Goal: Task Accomplishment & Management: Complete application form

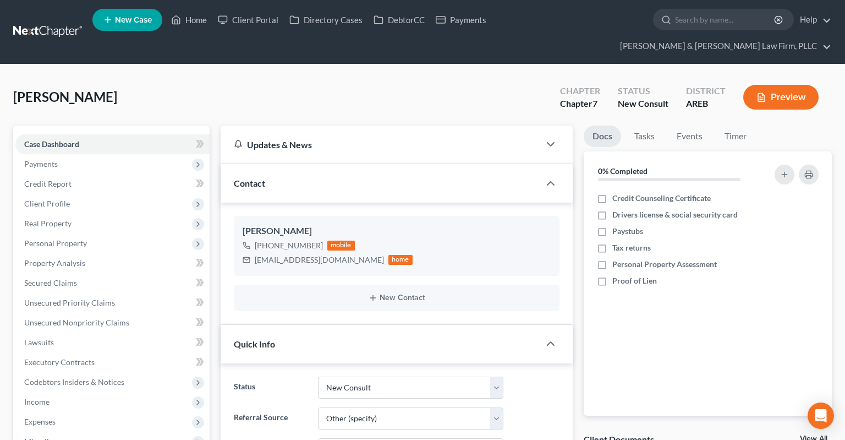
select select "5"
select select "6"
click at [183, 26] on link "Home" at bounding box center [189, 20] width 47 height 20
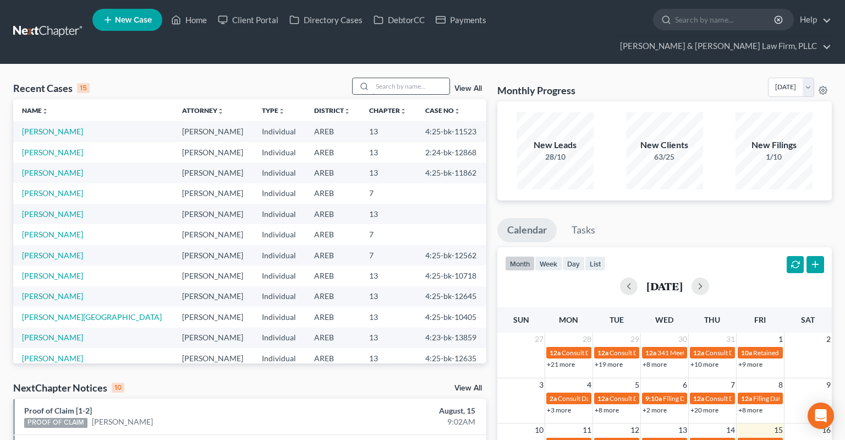
click at [393, 78] on input "search" at bounding box center [410, 86] width 77 height 16
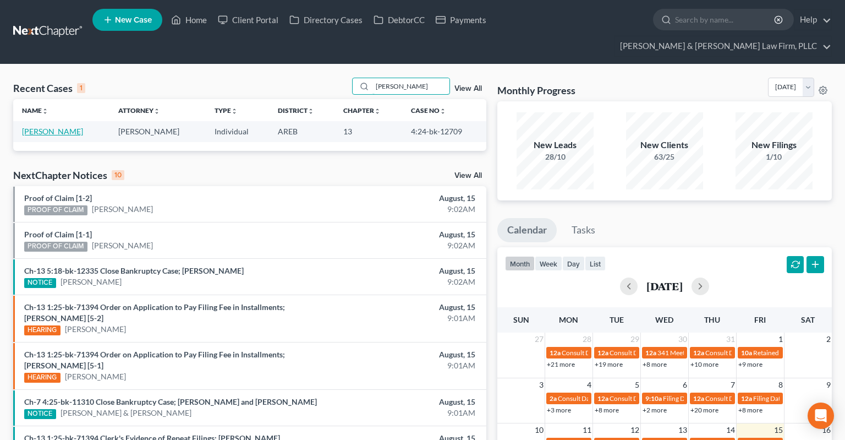
type input "[PERSON_NAME]"
click at [48, 127] on link "[PERSON_NAME]" at bounding box center [52, 131] width 61 height 9
select select "2"
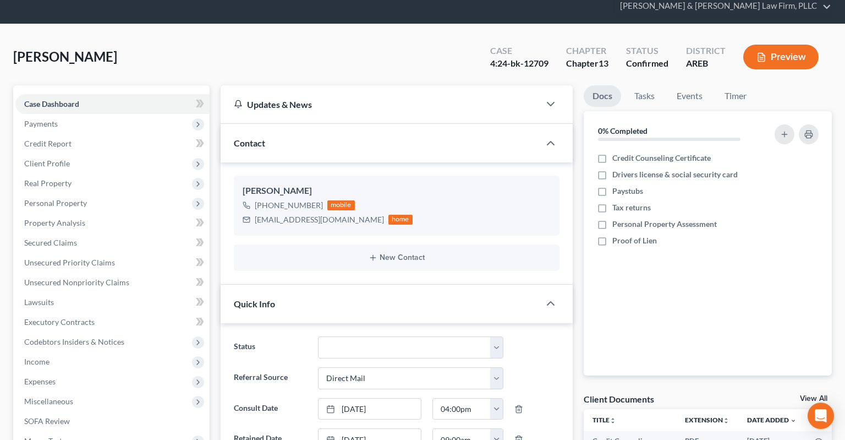
scroll to position [232, 0]
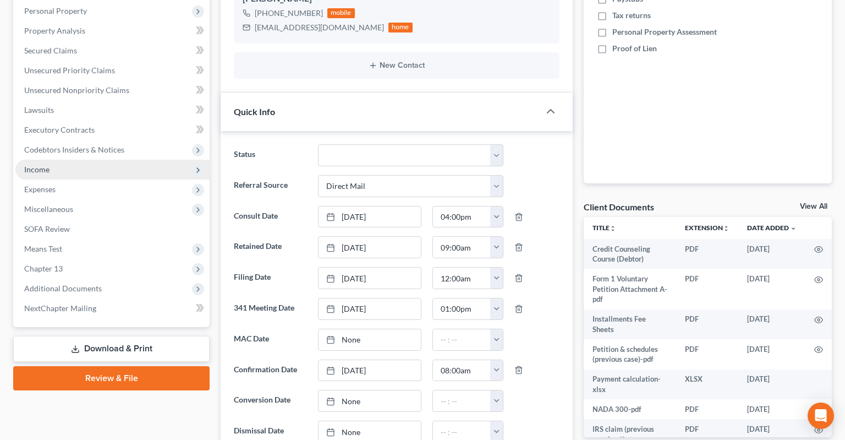
click at [113, 160] on span "Income" at bounding box center [112, 170] width 194 height 20
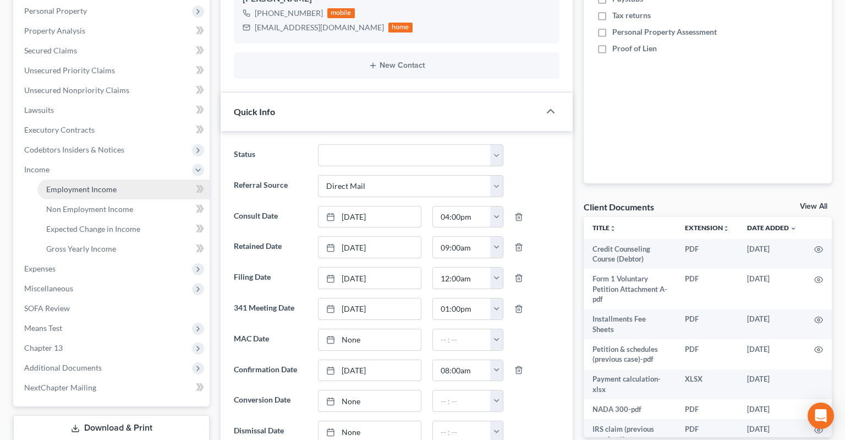
click at [134, 179] on link "Employment Income" at bounding box center [123, 189] width 172 height 20
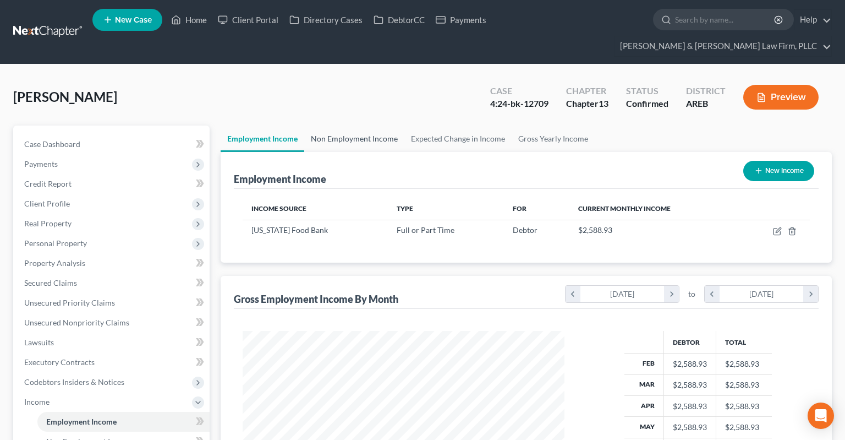
click at [360, 125] on link "Non Employment Income" at bounding box center [354, 138] width 100 height 26
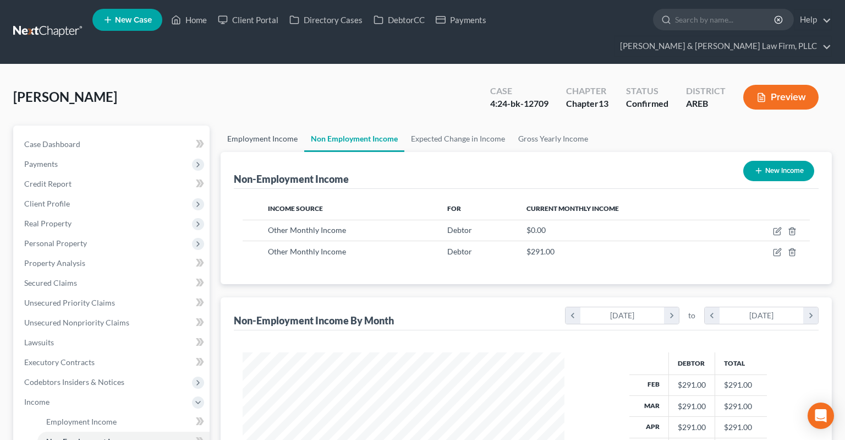
scroll to position [196, 343]
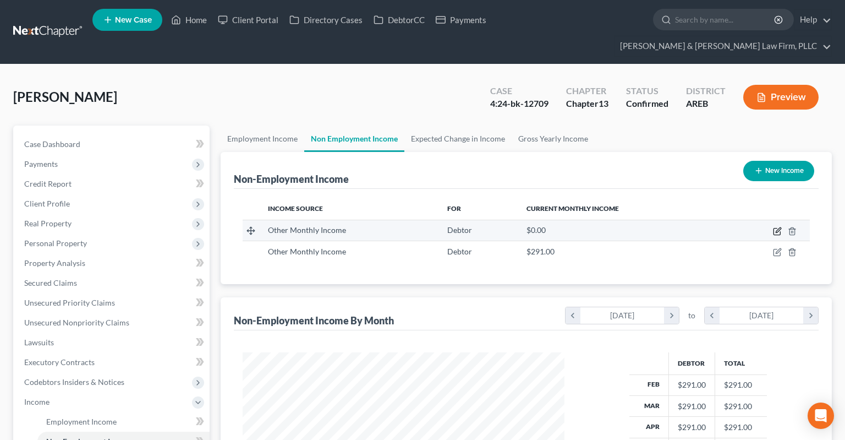
click at [775, 227] on icon "button" at bounding box center [777, 231] width 9 height 9
select select "13"
select select "0"
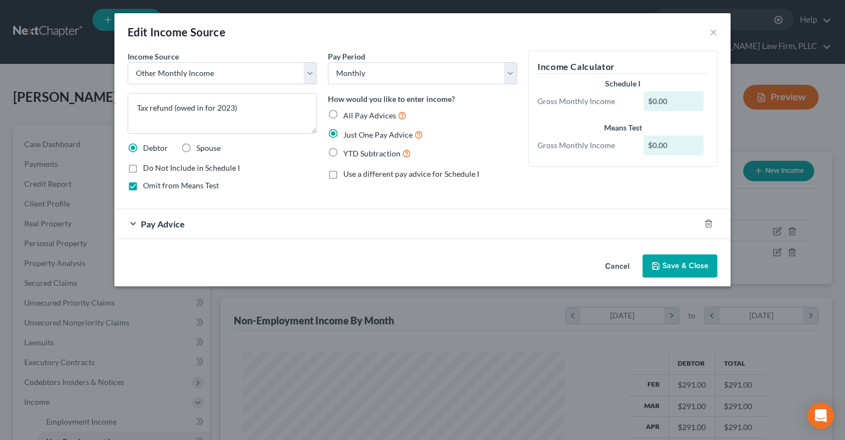
click at [212, 222] on div "Pay Advice" at bounding box center [406, 223] width 585 height 29
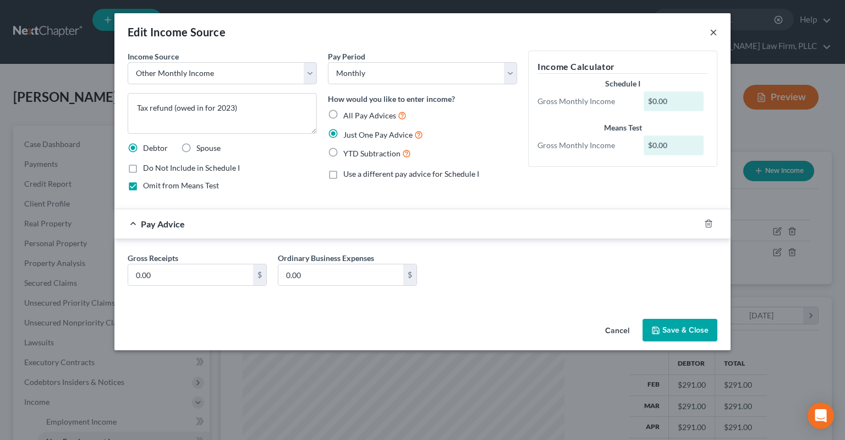
click at [710, 35] on button "×" at bounding box center [714, 31] width 8 height 13
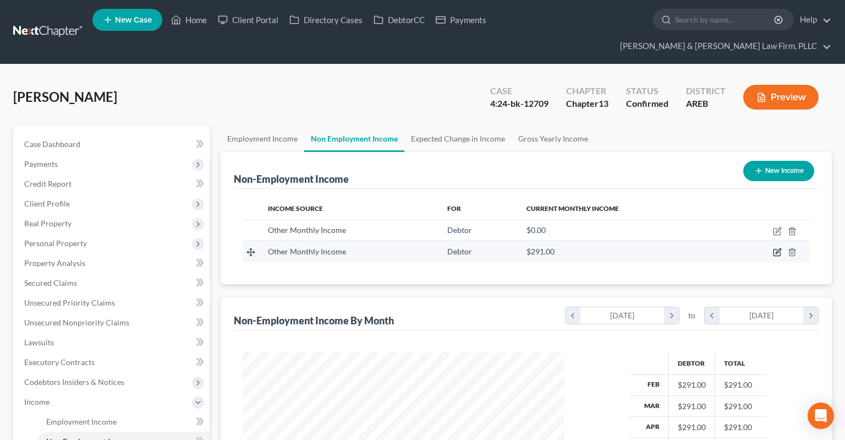
click at [777, 248] on icon "button" at bounding box center [777, 252] width 9 height 9
select select "13"
select select "0"
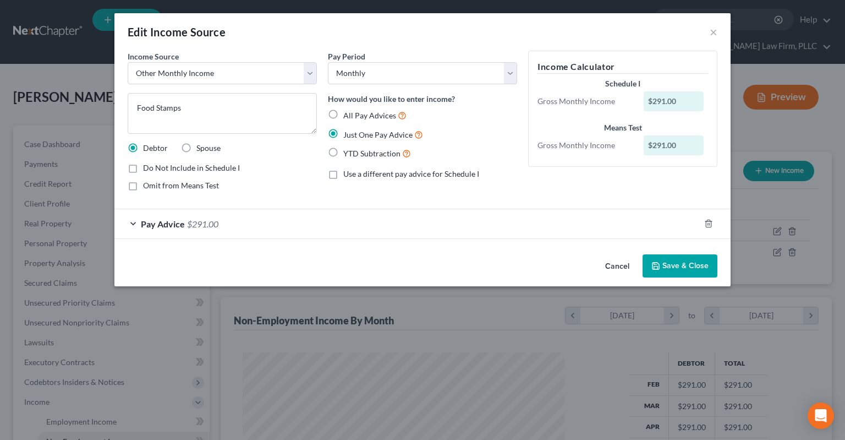
click at [608, 262] on button "Cancel" at bounding box center [617, 266] width 42 height 22
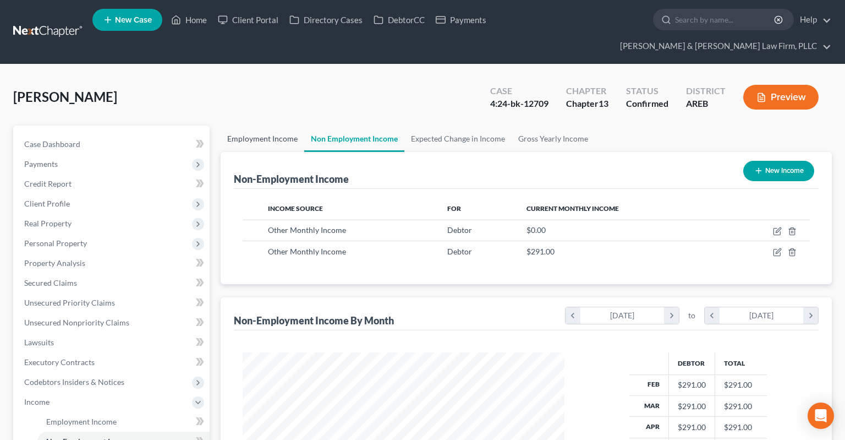
click at [272, 125] on link "Employment Income" at bounding box center [263, 138] width 84 height 26
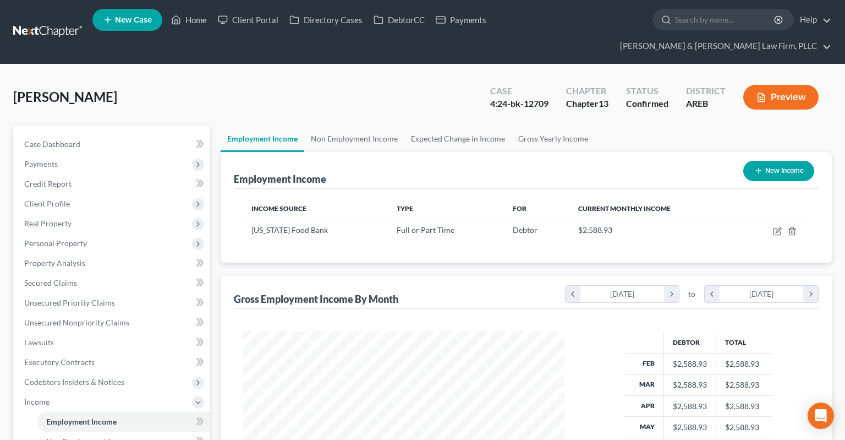
scroll to position [196, 343]
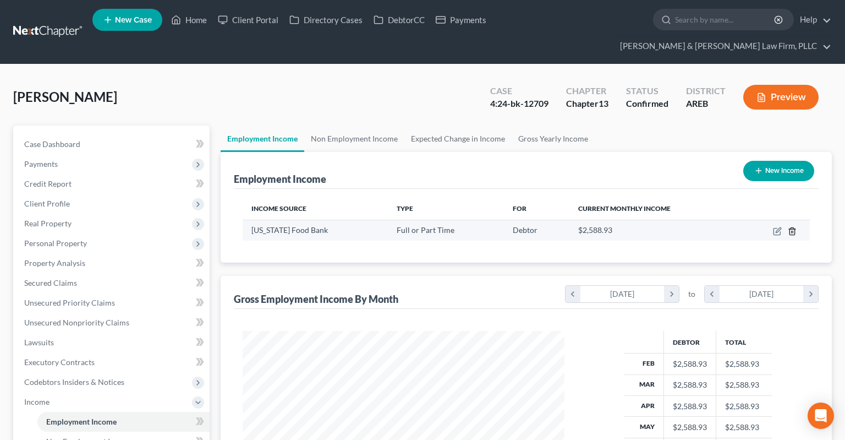
click at [792, 227] on icon "button" at bounding box center [792, 231] width 9 height 9
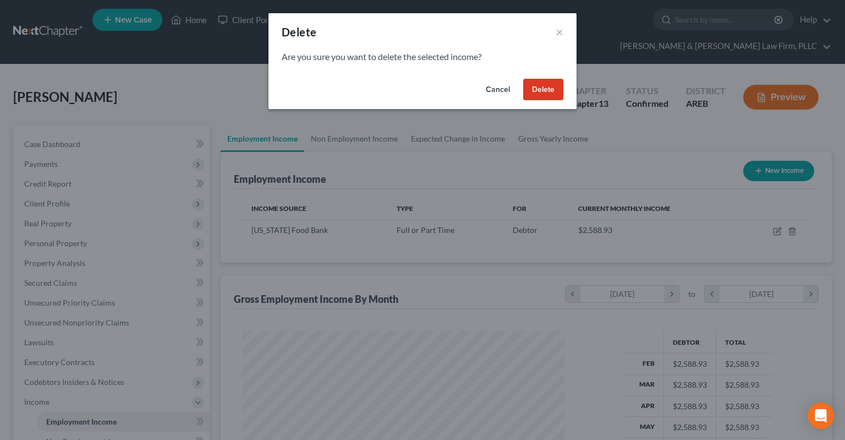
click at [539, 90] on button "Delete" at bounding box center [543, 90] width 40 height 22
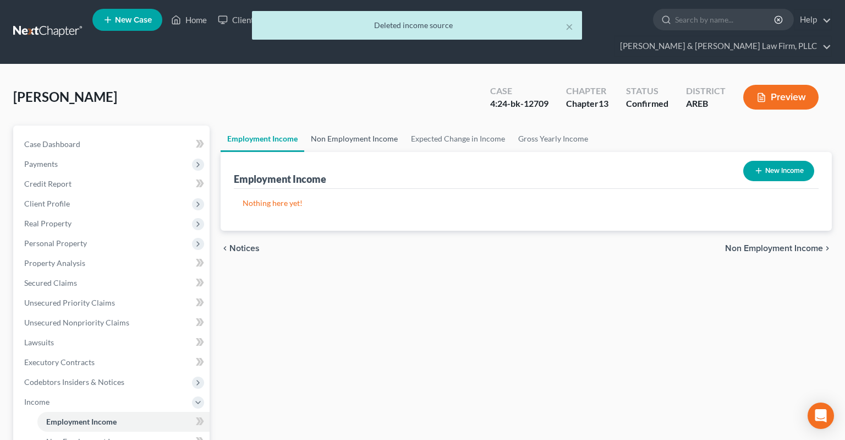
click at [372, 125] on link "Non Employment Income" at bounding box center [354, 138] width 100 height 26
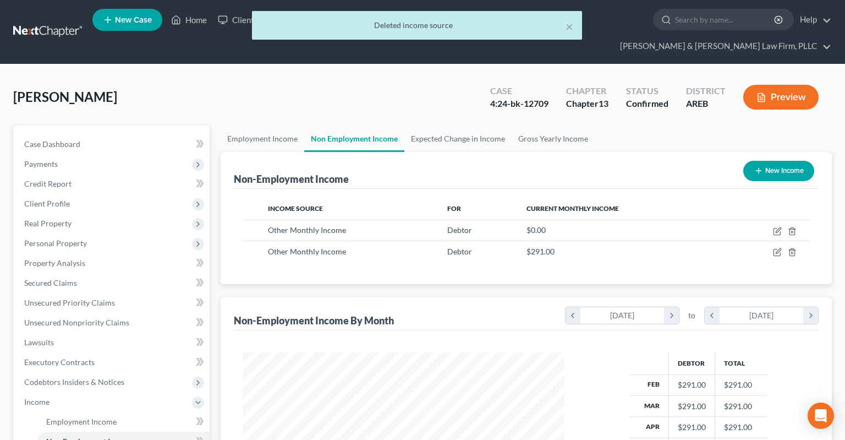
scroll to position [196, 343]
click at [760, 166] on icon "button" at bounding box center [758, 170] width 9 height 9
select select "0"
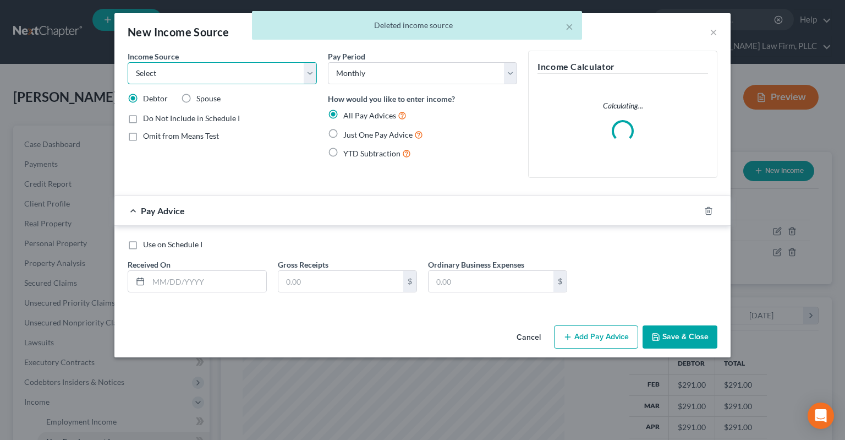
select select "4"
click option "Social Security / Social Security Disability" at bounding box center [0, 0] width 0 height 0
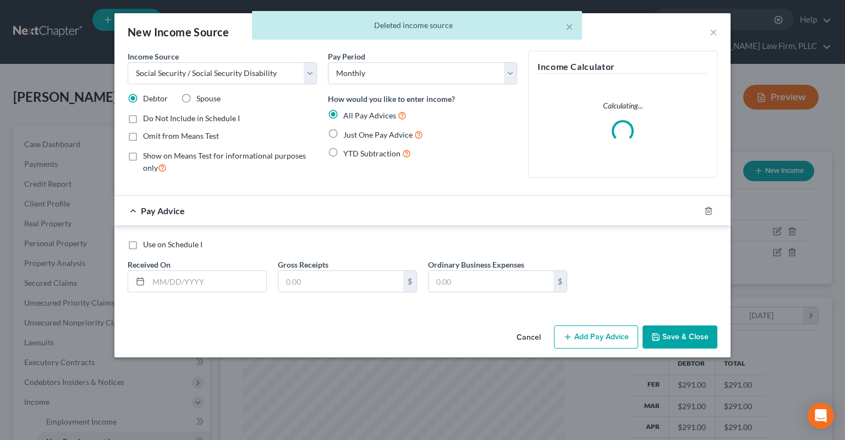
click at [350, 133] on span "Just One Pay Advice" at bounding box center [377, 134] width 69 height 9
click at [350, 133] on input "Just One Pay Advice" at bounding box center [351, 131] width 7 height 7
radio input "true"
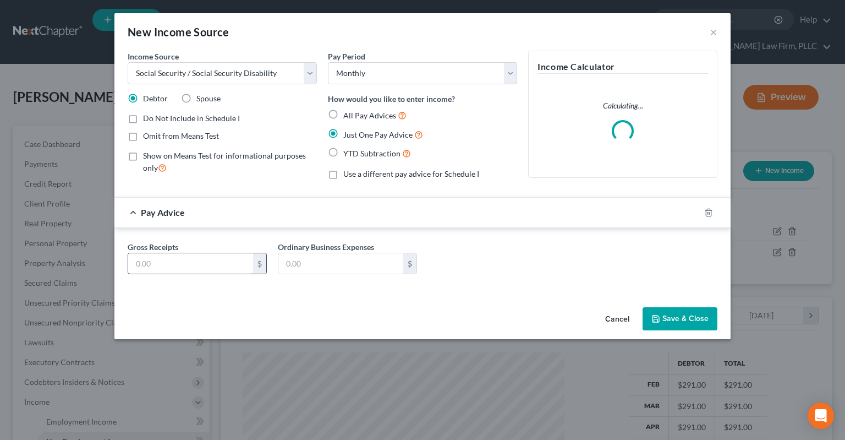
click at [231, 258] on input "text" at bounding box center [190, 263] width 125 height 21
click at [198, 138] on span "Omit from Means Test" at bounding box center [181, 135] width 76 height 9
click at [155, 138] on input "Omit from Means Test" at bounding box center [150, 133] width 7 height 7
checkbox input "true"
click at [230, 264] on input "text" at bounding box center [190, 263] width 125 height 21
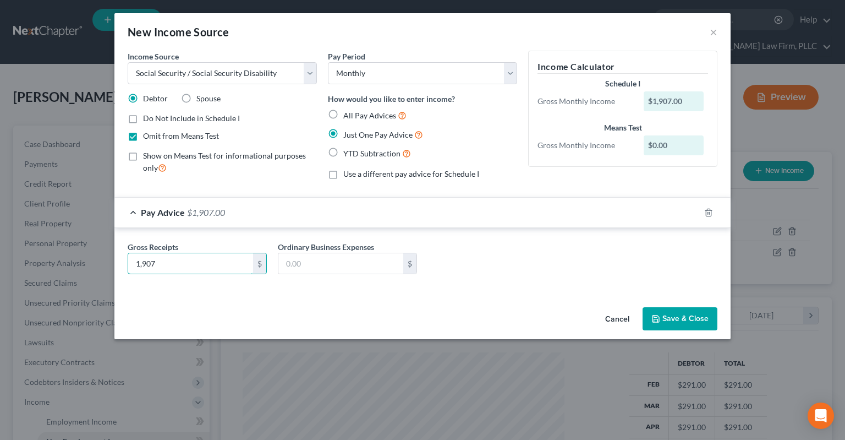
type input "1,907"
click at [668, 315] on button "Save & Close" at bounding box center [680, 318] width 75 height 23
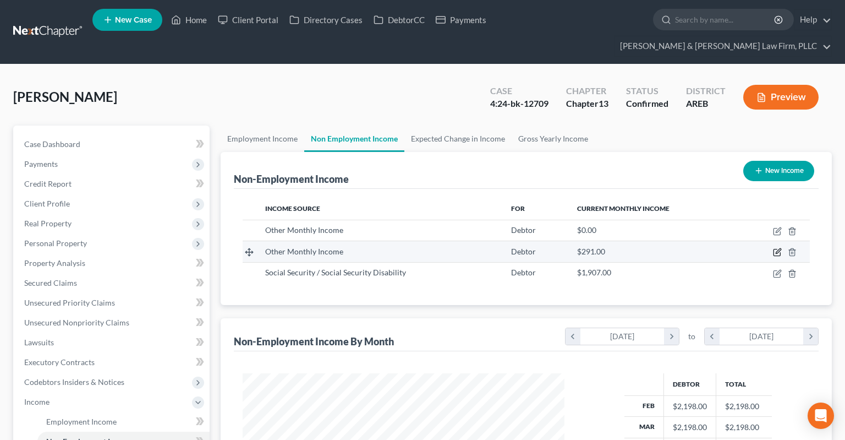
click at [775, 249] on icon "button" at bounding box center [776, 252] width 7 height 7
select select "13"
select select "0"
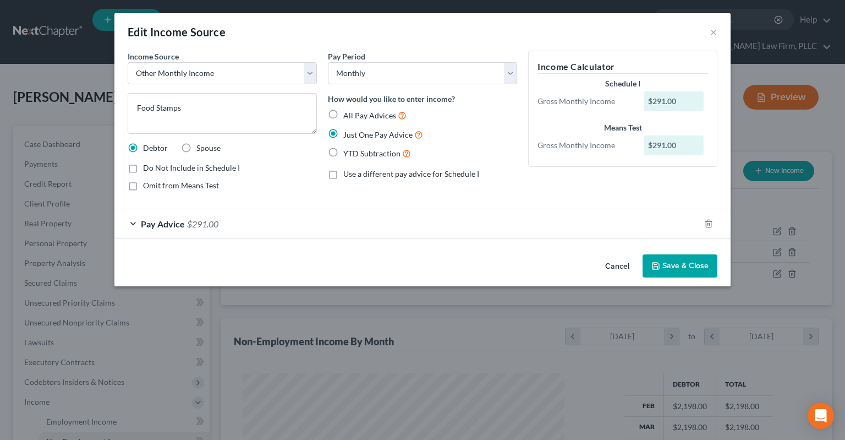
click at [629, 263] on button "Cancel" at bounding box center [617, 266] width 42 height 22
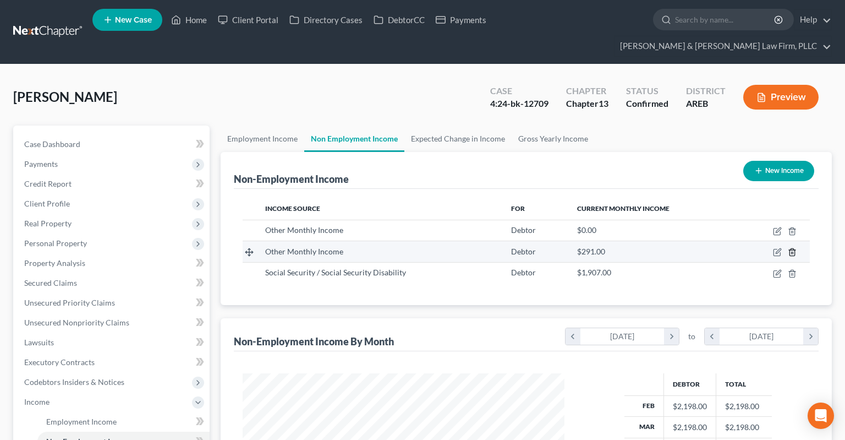
click at [794, 248] on icon "button" at bounding box center [792, 252] width 9 height 9
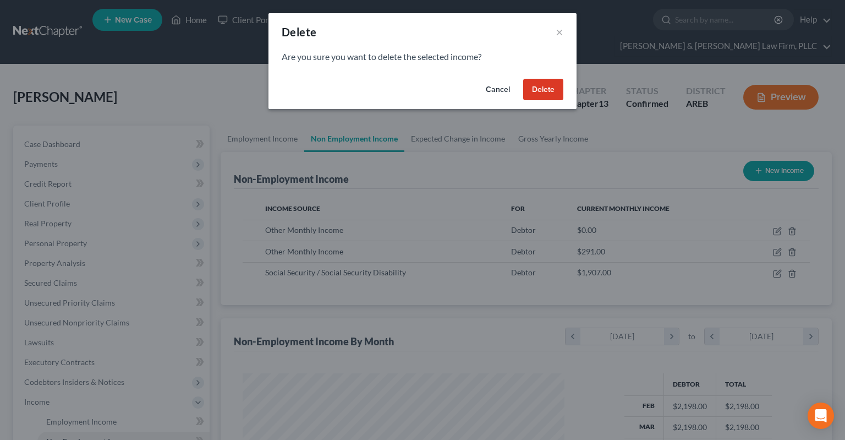
click at [550, 95] on button "Delete" at bounding box center [543, 90] width 40 height 22
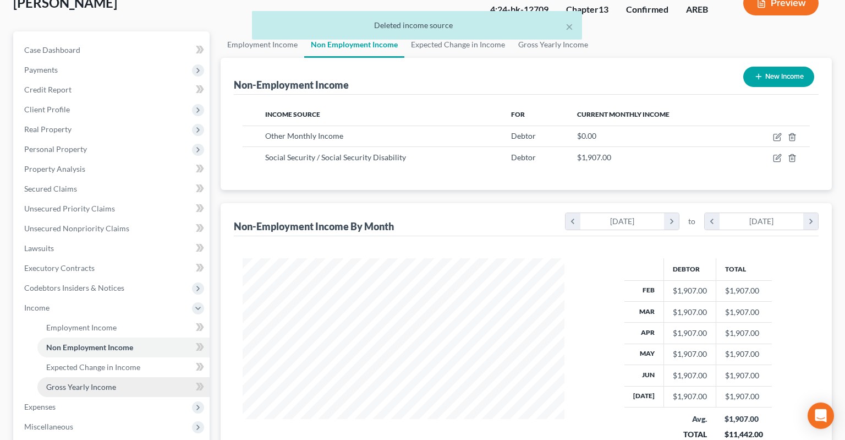
scroll to position [232, 0]
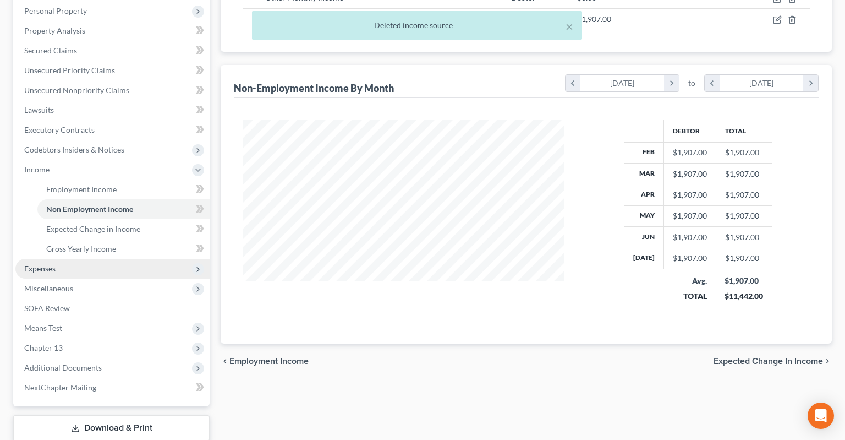
click at [104, 259] on span "Expenses" at bounding box center [112, 269] width 194 height 20
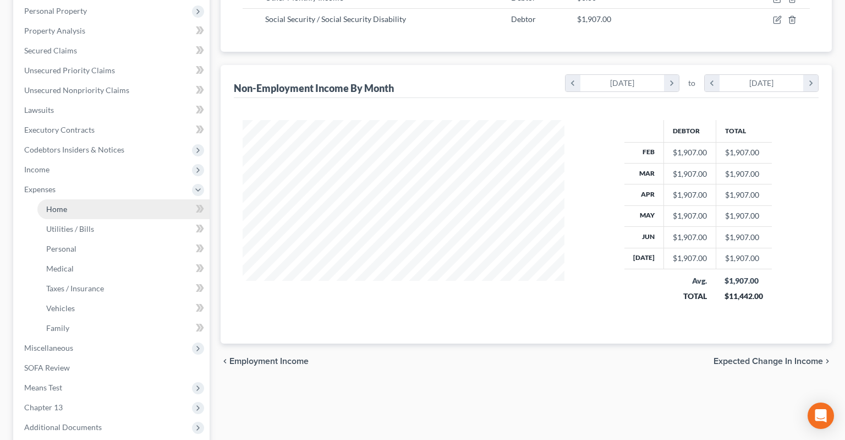
click at [130, 199] on link "Home" at bounding box center [123, 209] width 172 height 20
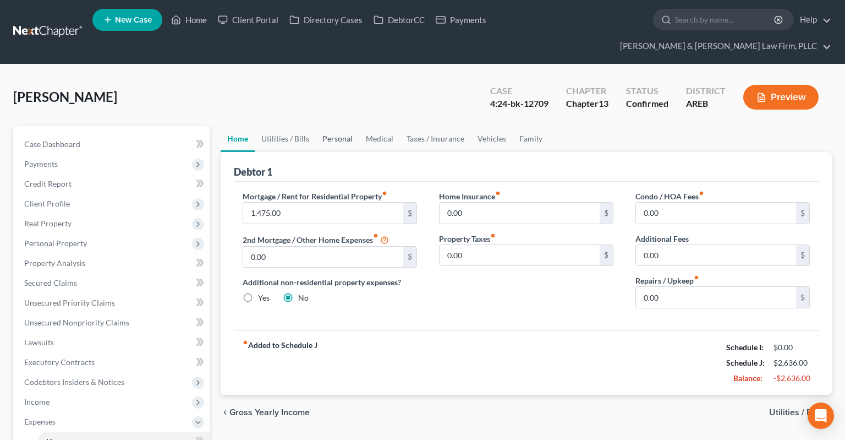
click at [336, 125] on link "Personal" at bounding box center [337, 138] width 43 height 26
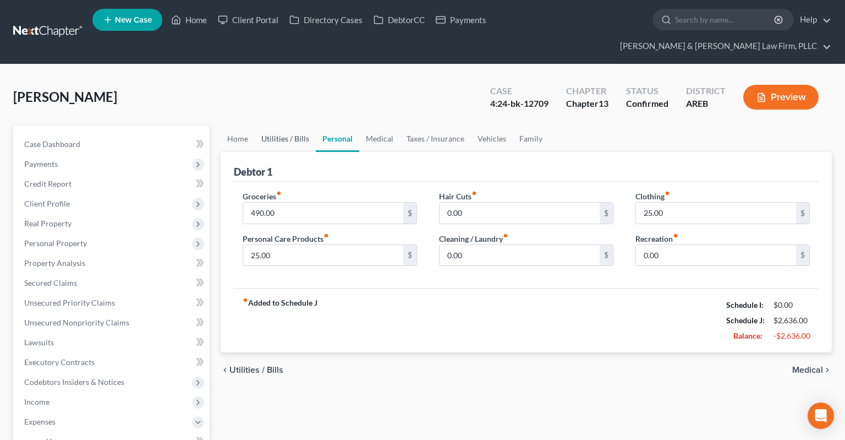
click at [296, 125] on link "Utilities / Bills" at bounding box center [285, 138] width 61 height 26
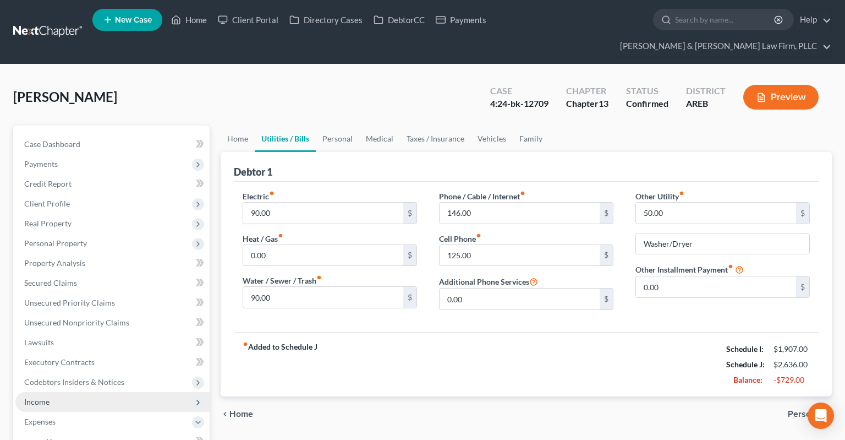
click at [102, 392] on span "Income" at bounding box center [112, 402] width 194 height 20
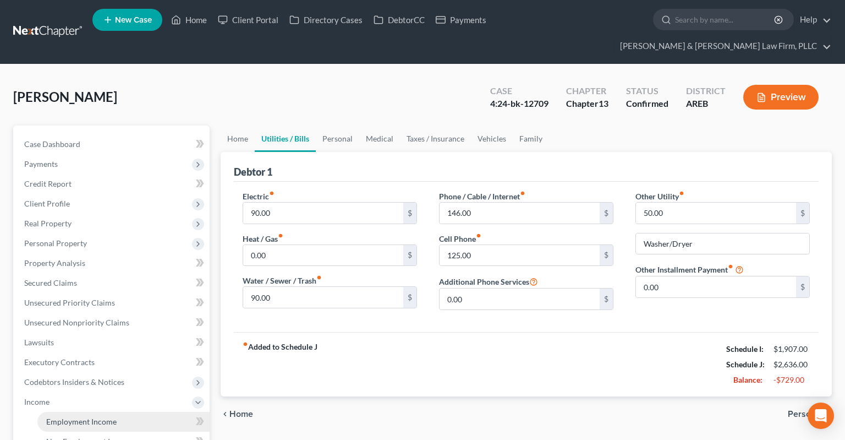
click at [105, 416] on span "Employment Income" at bounding box center [81, 420] width 70 height 9
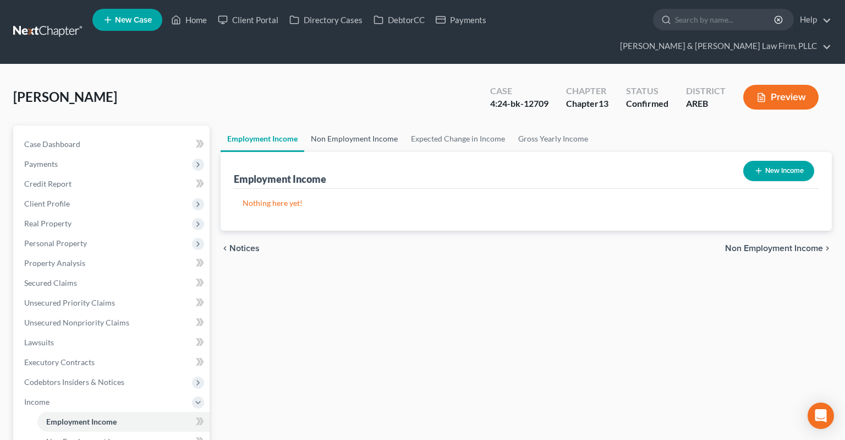
click at [369, 125] on link "Non Employment Income" at bounding box center [354, 138] width 100 height 26
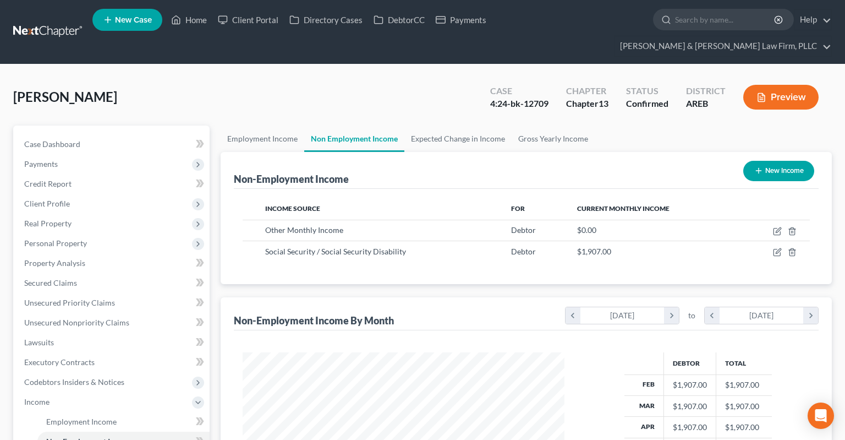
scroll to position [196, 343]
click at [778, 248] on icon "button" at bounding box center [777, 252] width 9 height 9
select select "4"
select select "0"
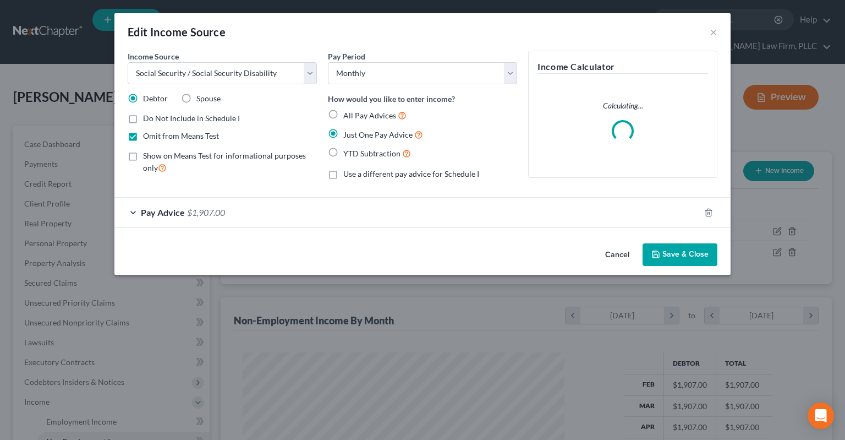
click at [682, 257] on button "Save & Close" at bounding box center [680, 254] width 75 height 23
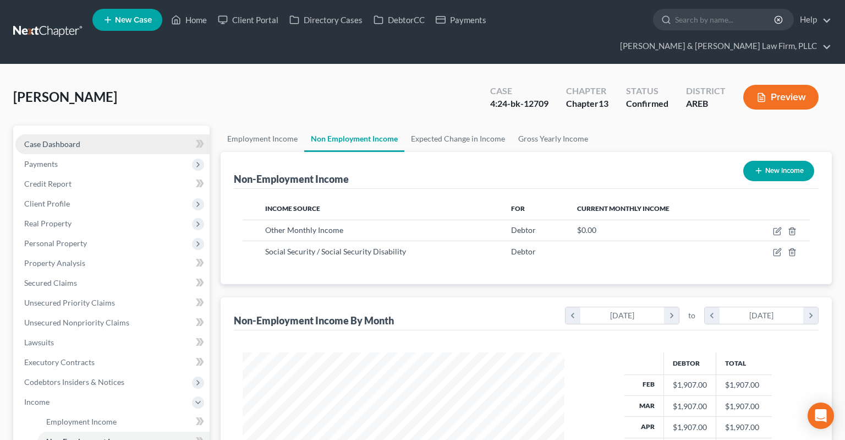
click at [119, 134] on link "Case Dashboard" at bounding box center [112, 144] width 194 height 20
select select "2"
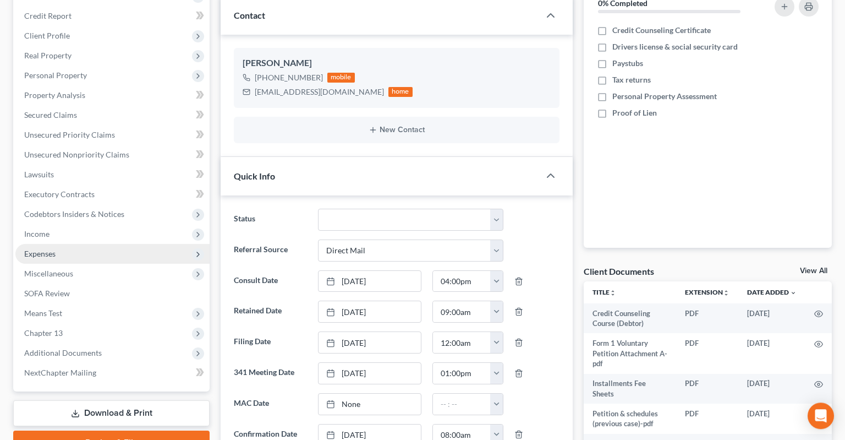
scroll to position [174, 0]
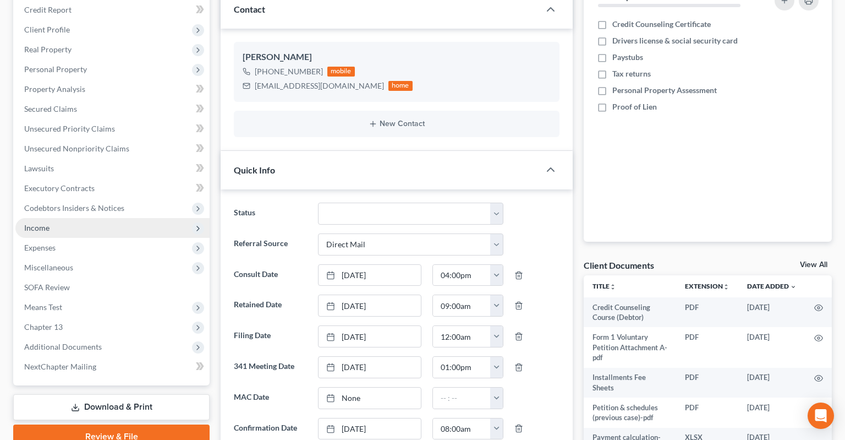
click at [142, 218] on span "Income" at bounding box center [112, 228] width 194 height 20
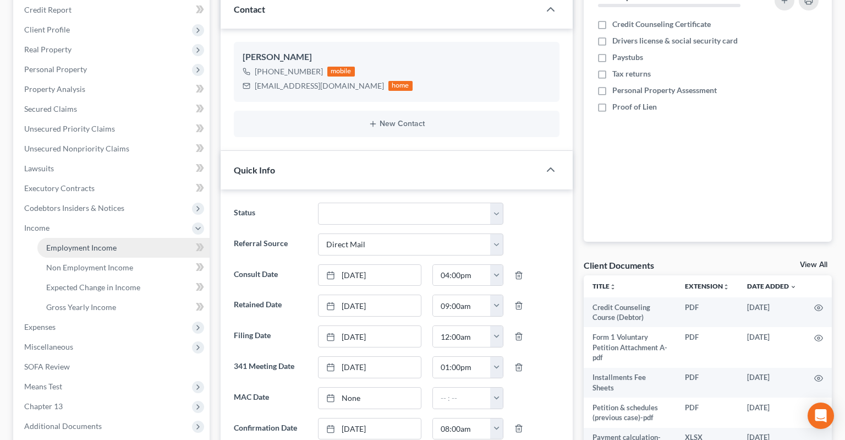
click at [147, 238] on link "Employment Income" at bounding box center [123, 248] width 172 height 20
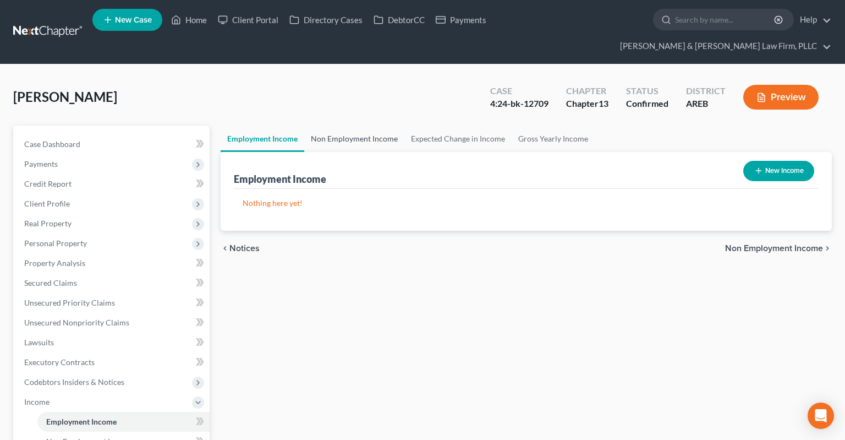
click at [336, 125] on link "Non Employment Income" at bounding box center [354, 138] width 100 height 26
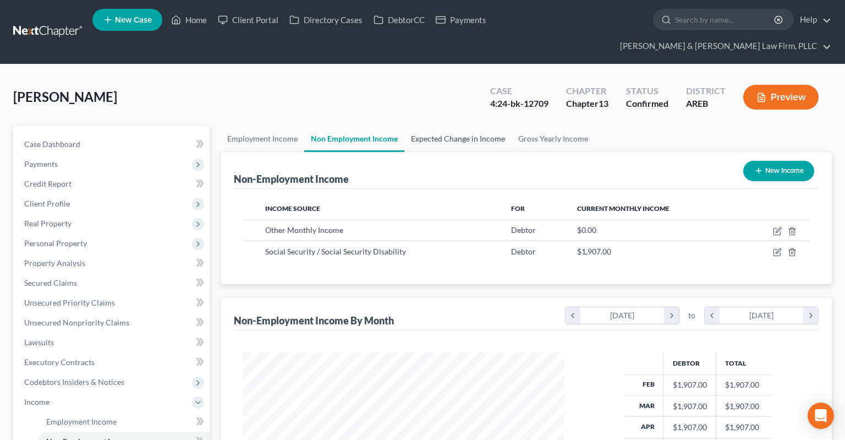
click at [410, 125] on link "Expected Change in Income" at bounding box center [457, 138] width 107 height 26
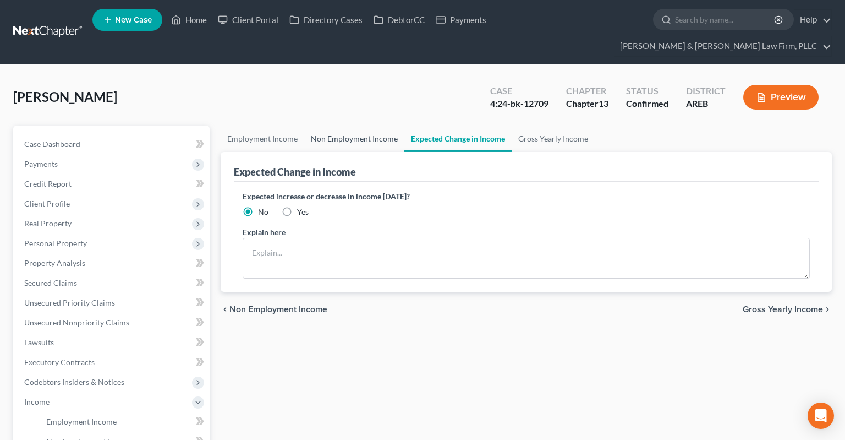
click at [347, 131] on link "Non Employment Income" at bounding box center [354, 138] width 100 height 26
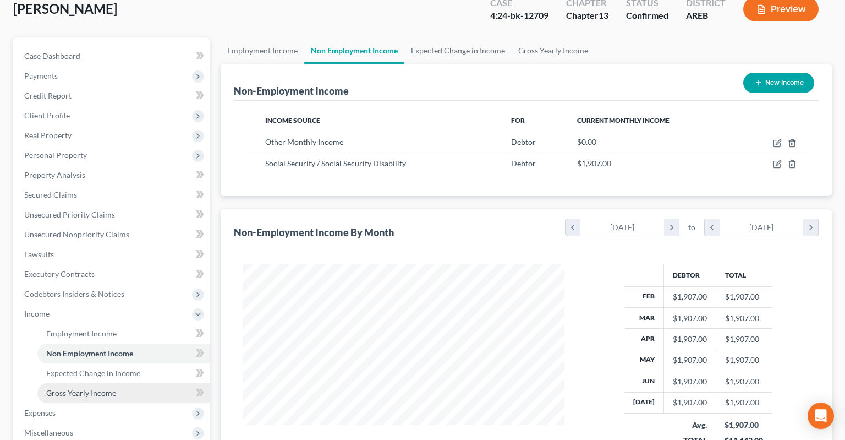
scroll to position [232, 0]
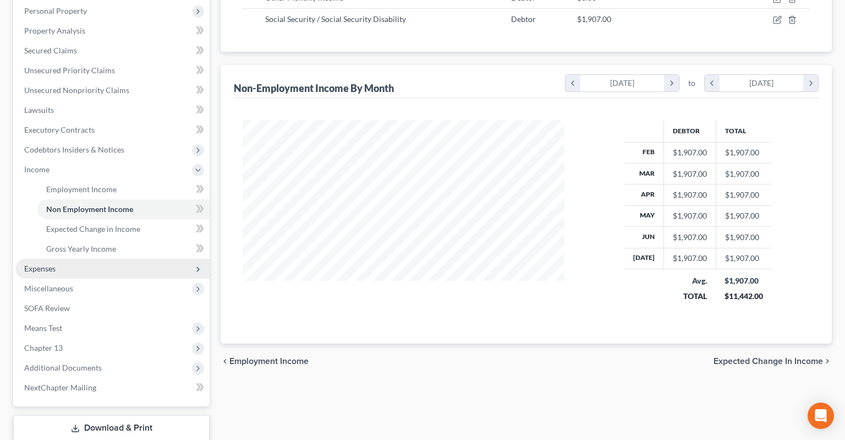
click at [103, 259] on span "Expenses" at bounding box center [112, 269] width 194 height 20
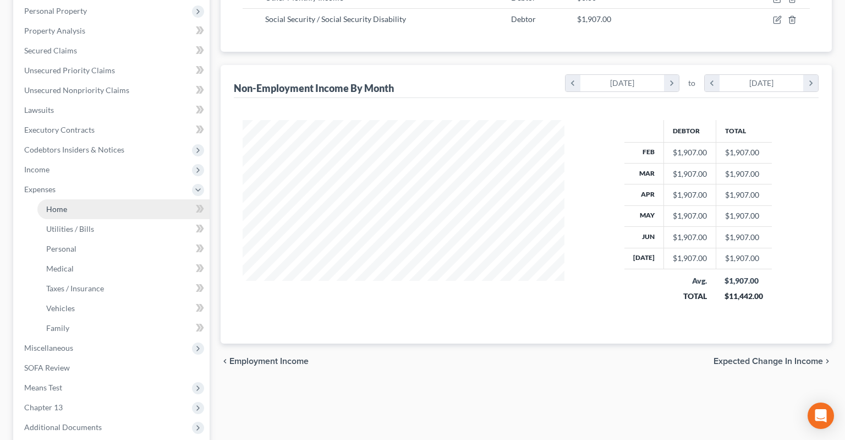
click at [131, 199] on link "Home" at bounding box center [123, 209] width 172 height 20
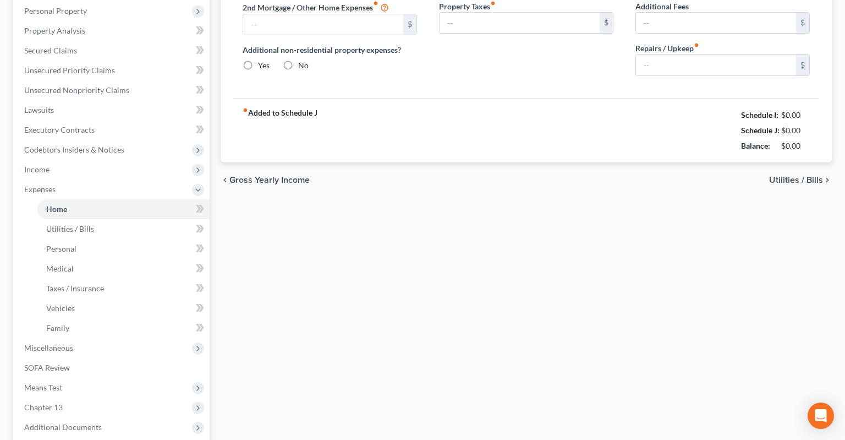
type input "1,475.00"
type input "0.00"
radio input "true"
type input "0.00"
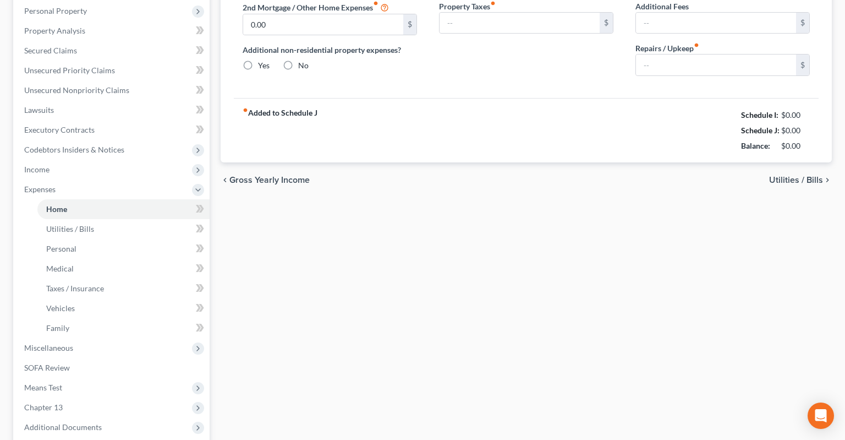
type input "0.00"
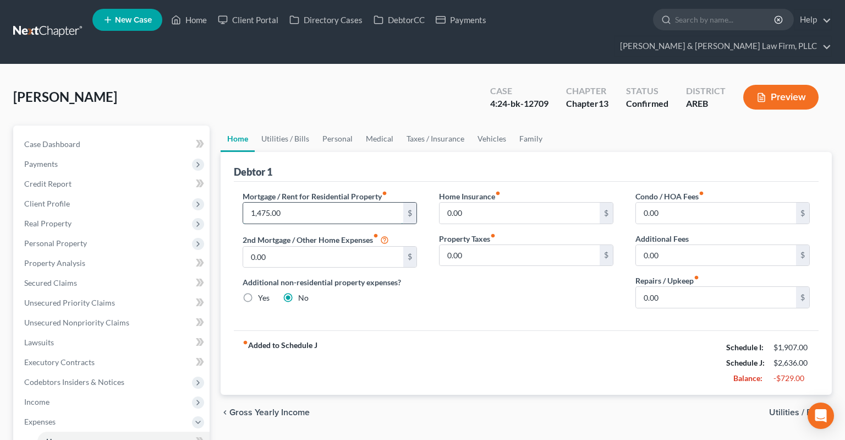
click at [320, 202] on input "1,475.00" at bounding box center [323, 212] width 160 height 21
click at [279, 125] on link "Utilities / Bills" at bounding box center [285, 138] width 61 height 26
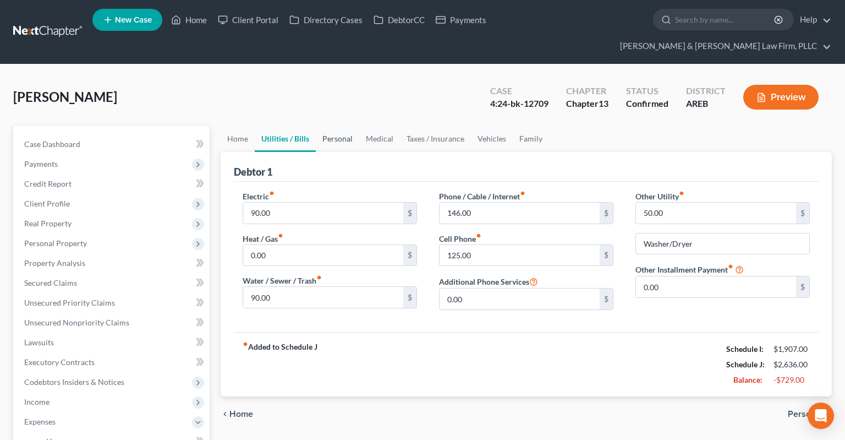
click at [333, 125] on link "Personal" at bounding box center [337, 138] width 43 height 26
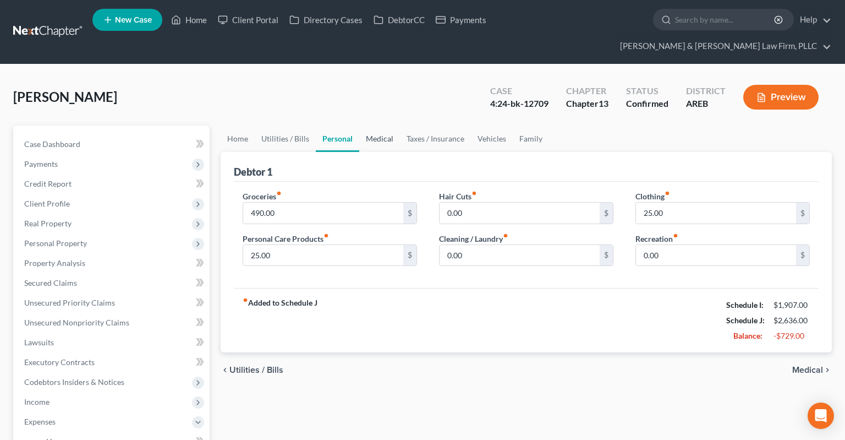
click at [381, 125] on link "Medical" at bounding box center [379, 138] width 41 height 26
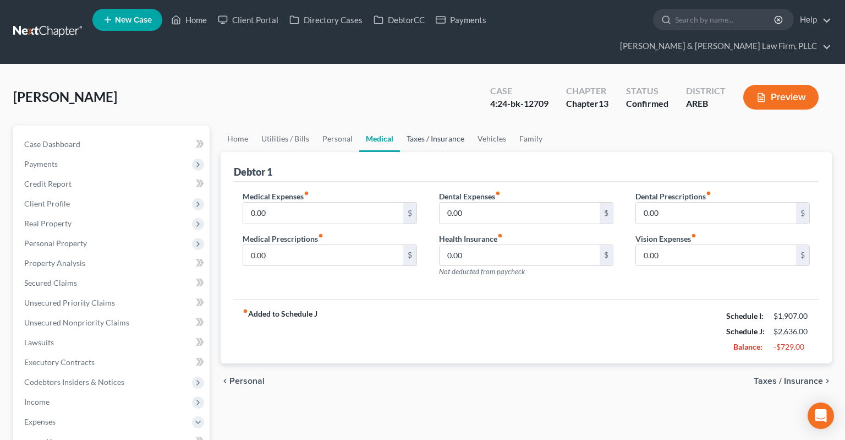
click at [416, 125] on link "Taxes / Insurance" at bounding box center [435, 138] width 71 height 26
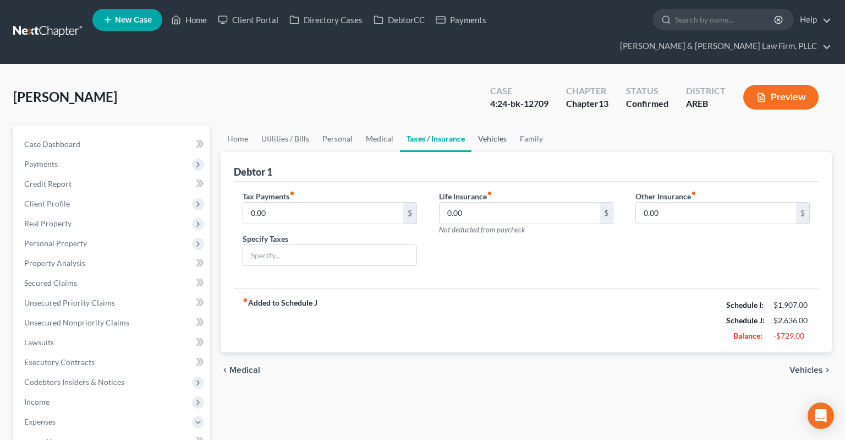
click at [474, 125] on link "Vehicles" at bounding box center [492, 138] width 42 height 26
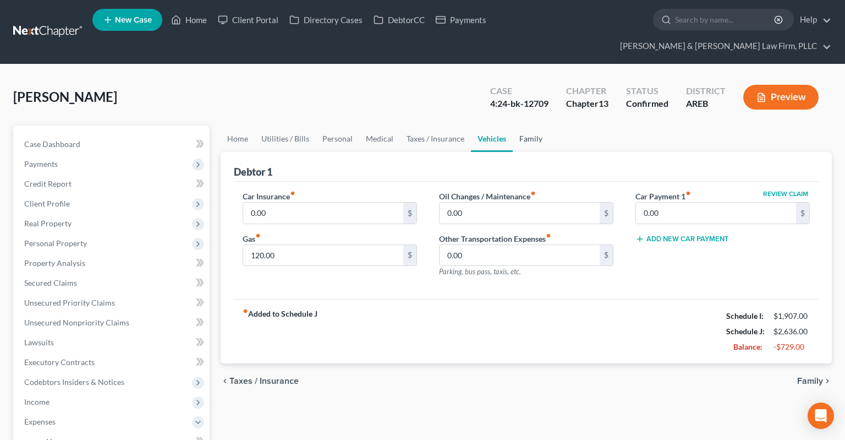
click at [516, 127] on link "Family" at bounding box center [531, 138] width 36 height 26
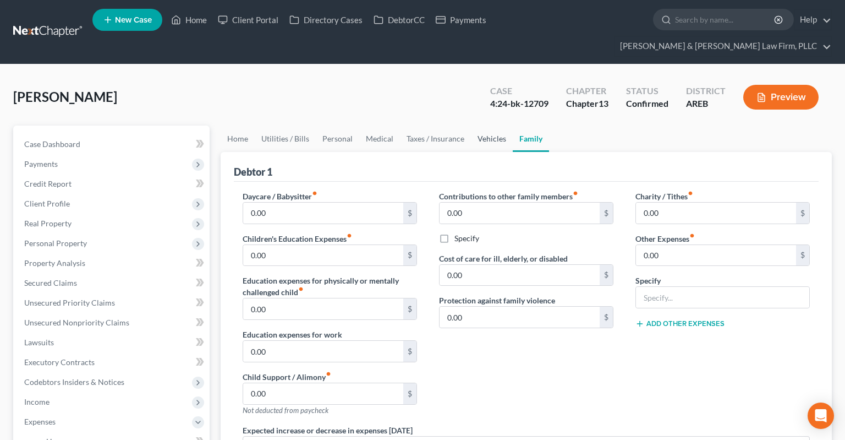
click at [490, 128] on link "Vehicles" at bounding box center [492, 138] width 42 height 26
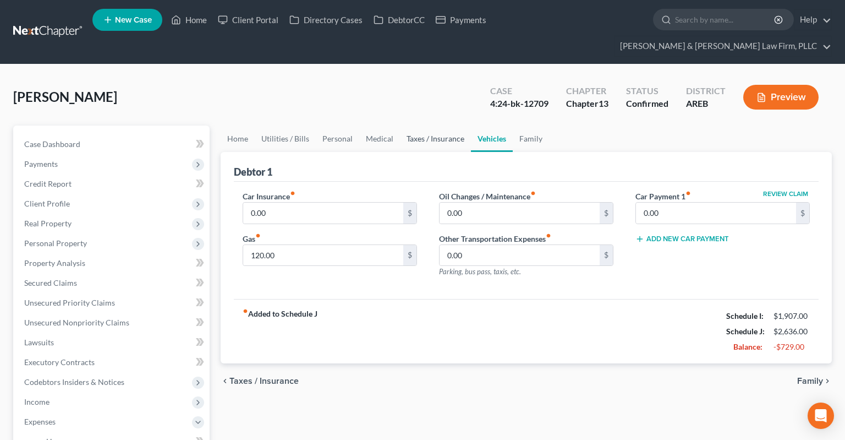
click at [443, 125] on link "Taxes / Insurance" at bounding box center [435, 138] width 71 height 26
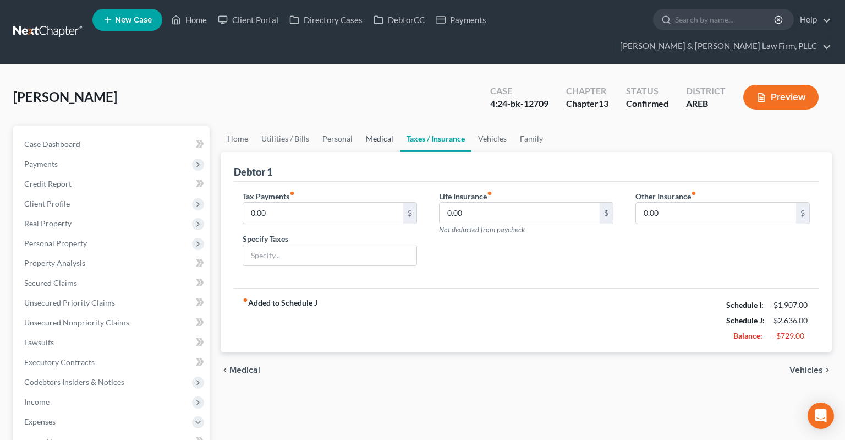
click at [384, 125] on link "Medical" at bounding box center [379, 138] width 41 height 26
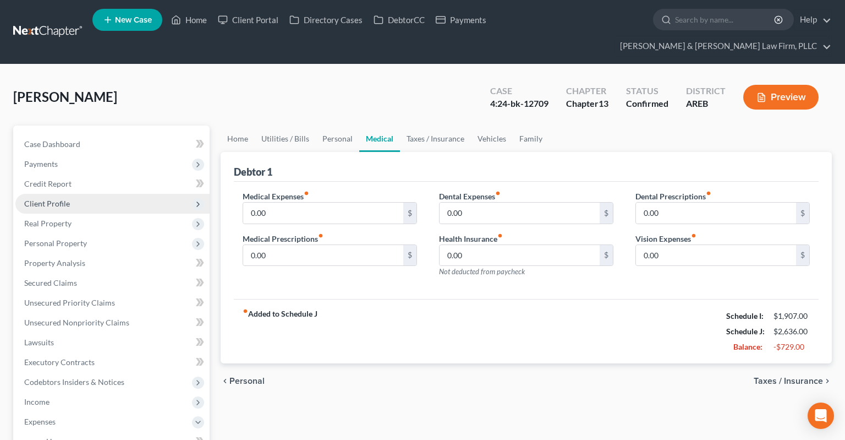
click at [57, 199] on span "Client Profile" at bounding box center [47, 203] width 46 height 9
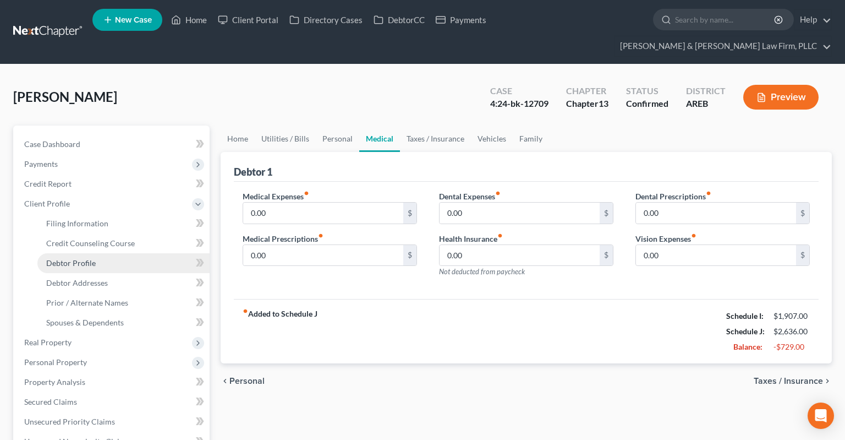
click at [97, 253] on link "Debtor Profile" at bounding box center [123, 263] width 172 height 20
select select "0"
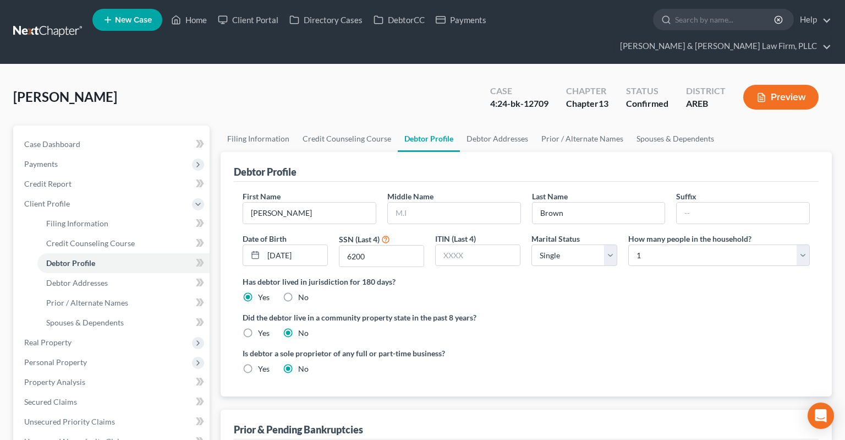
radio input "true"
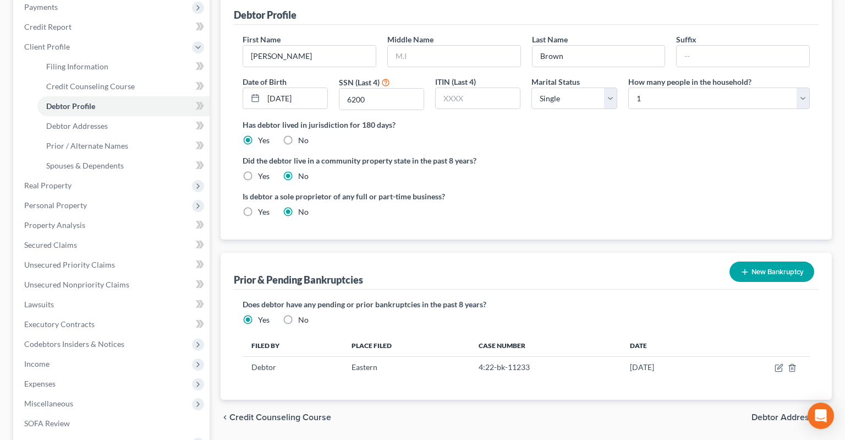
scroll to position [174, 0]
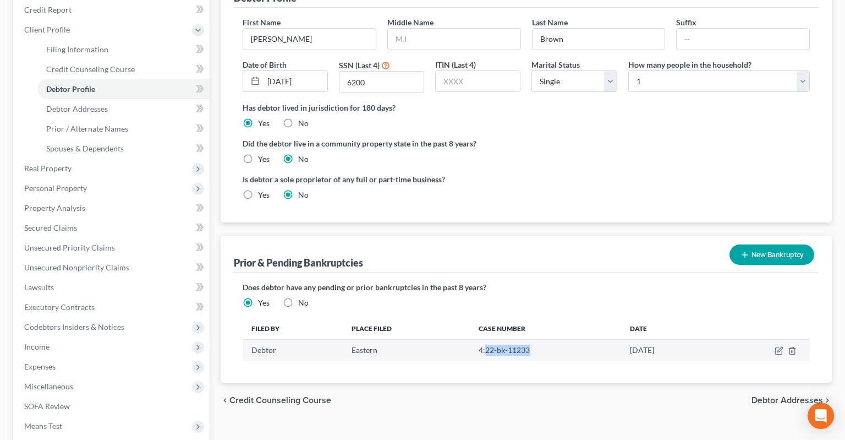
drag, startPoint x: 475, startPoint y: 329, endPoint x: 522, endPoint y: 330, distance: 47.3
click at [522, 339] on td "4:22-bk-11233" at bounding box center [545, 349] width 151 height 21
click at [518, 339] on td "4:22-bk-11233" at bounding box center [545, 349] width 151 height 21
drag, startPoint x: 465, startPoint y: 332, endPoint x: 520, endPoint y: 331, distance: 55.0
click at [520, 339] on td "4:22-bk-11233" at bounding box center [545, 349] width 151 height 21
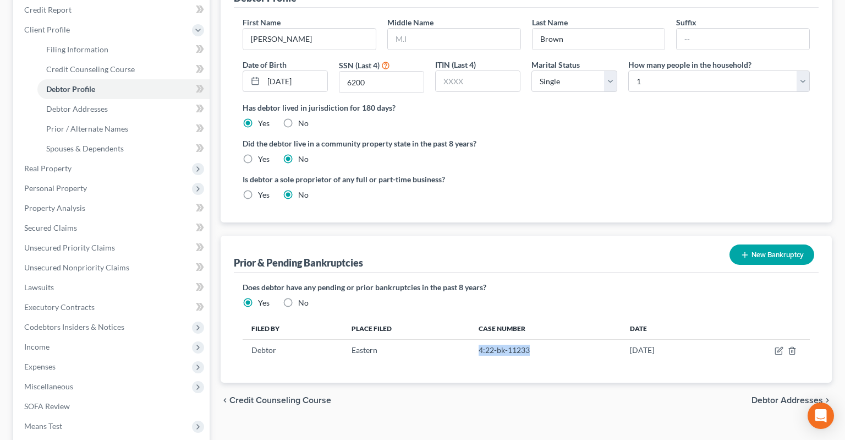
copy td "4:22-bk-11233"
click at [475, 173] on label "Is debtor a sole proprietor of any full or part-time business?" at bounding box center [382, 179] width 278 height 12
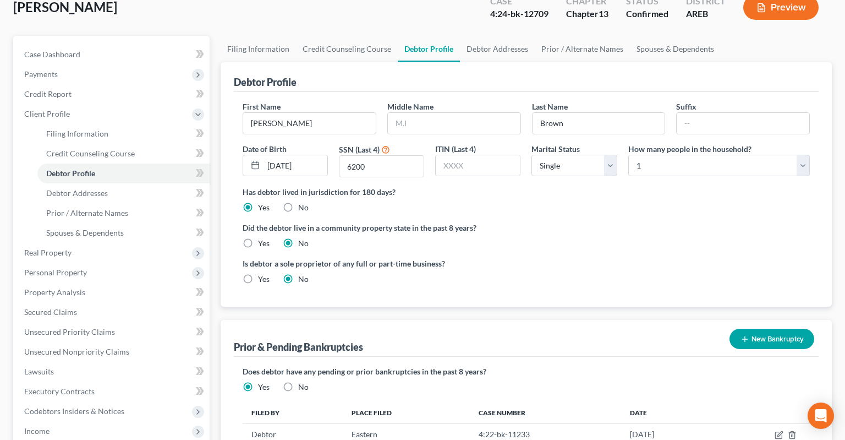
scroll to position [0, 0]
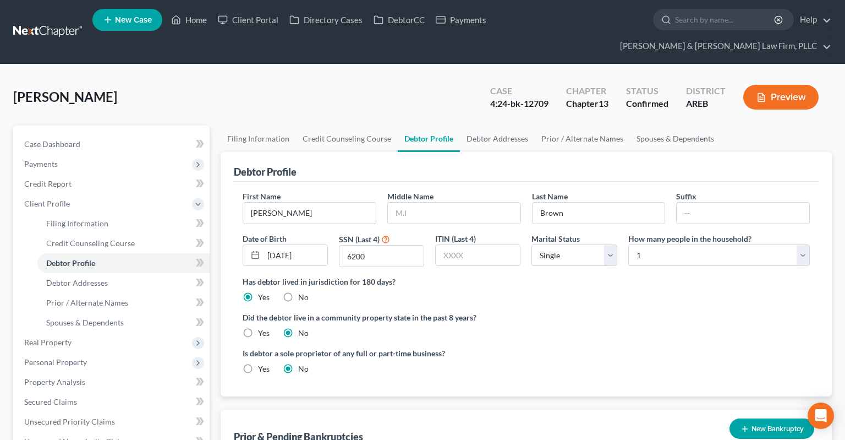
click at [417, 87] on div "[PERSON_NAME] Upgraded Case 4:24-bk-12709 Chapter Chapter 13 Status Confirmed D…" at bounding box center [422, 102] width 819 height 48
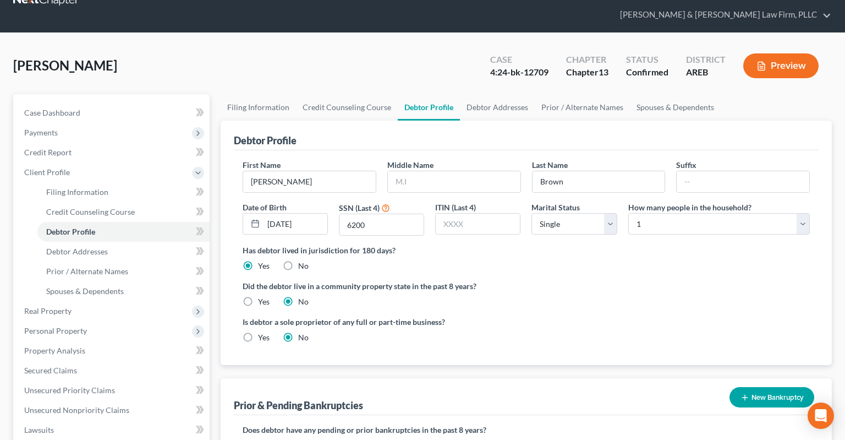
scroll to position [264, 0]
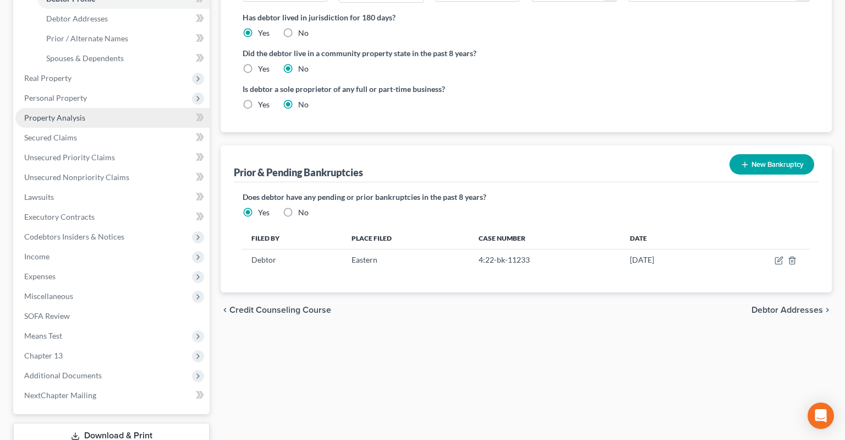
click at [95, 108] on link "Property Analysis" at bounding box center [112, 118] width 194 height 20
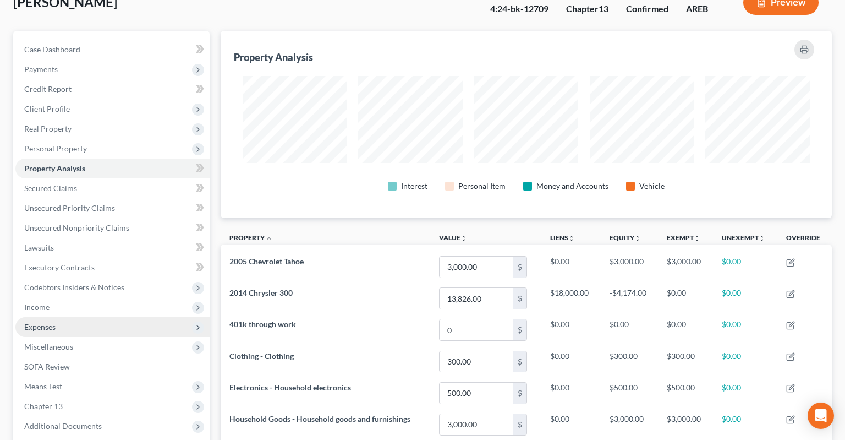
scroll to position [116, 0]
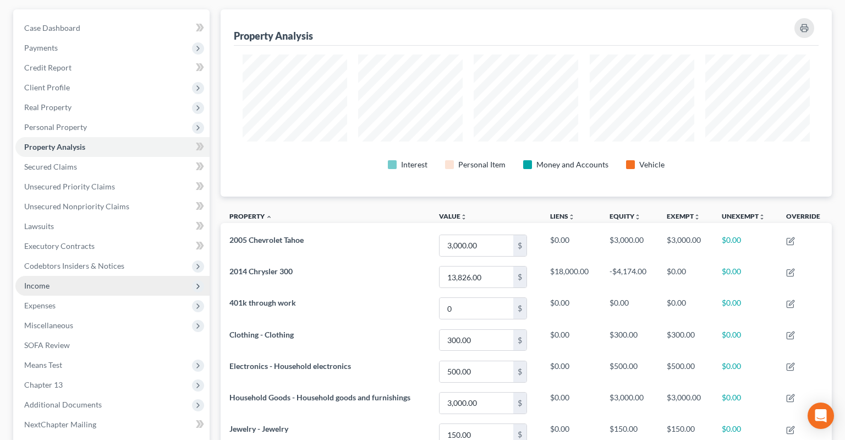
click at [151, 276] on span "Income" at bounding box center [112, 286] width 194 height 20
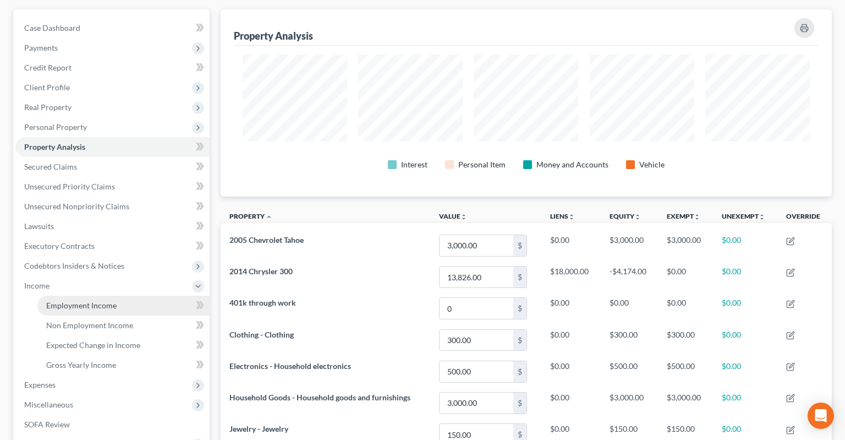
click at [155, 295] on link "Employment Income" at bounding box center [123, 305] width 172 height 20
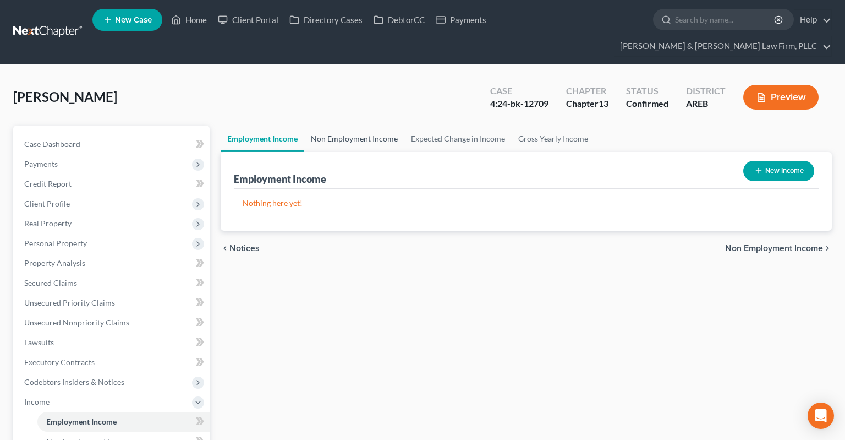
click at [380, 125] on link "Non Employment Income" at bounding box center [354, 138] width 100 height 26
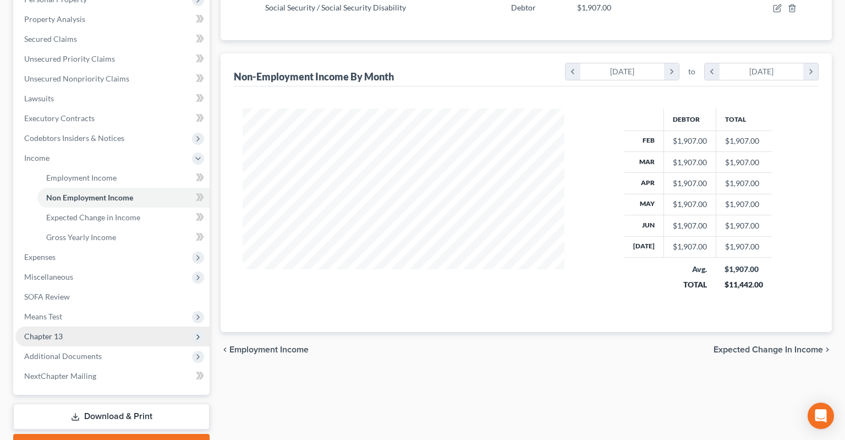
scroll to position [282, 0]
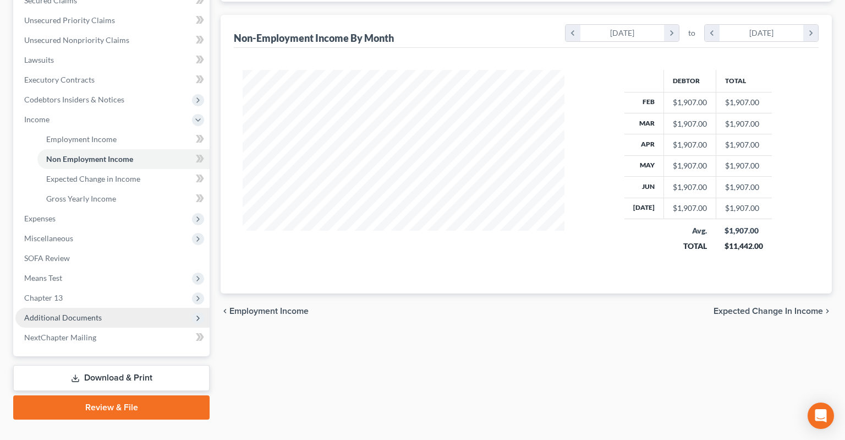
click at [117, 308] on span "Additional Documents" at bounding box center [112, 318] width 194 height 20
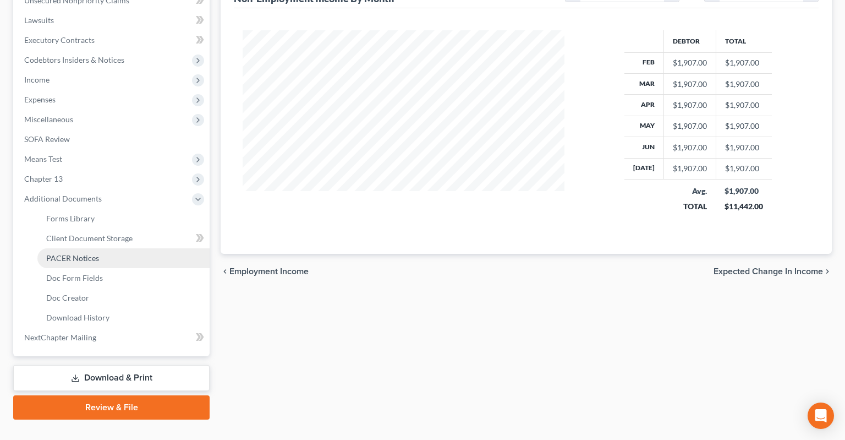
click at [138, 248] on link "PACER Notices" at bounding box center [123, 258] width 172 height 20
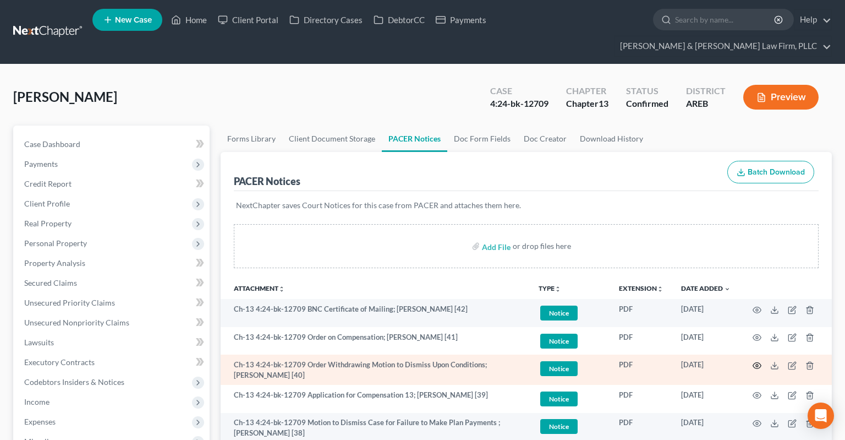
click at [756, 361] on icon "button" at bounding box center [757, 365] width 9 height 9
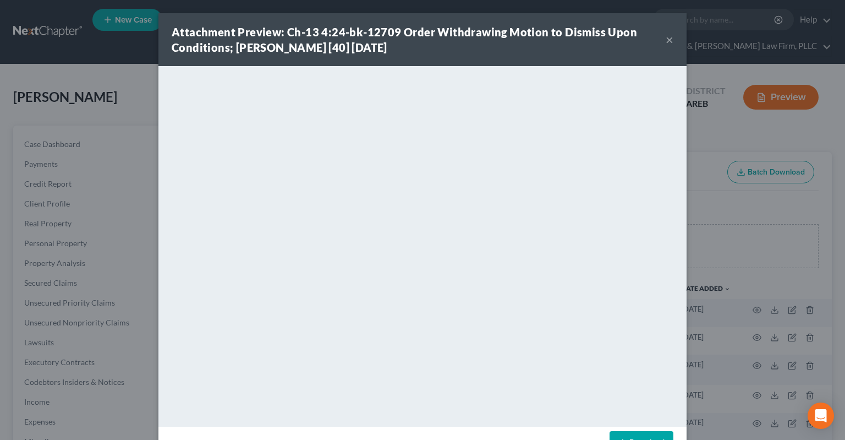
click at [667, 41] on button "×" at bounding box center [670, 39] width 8 height 13
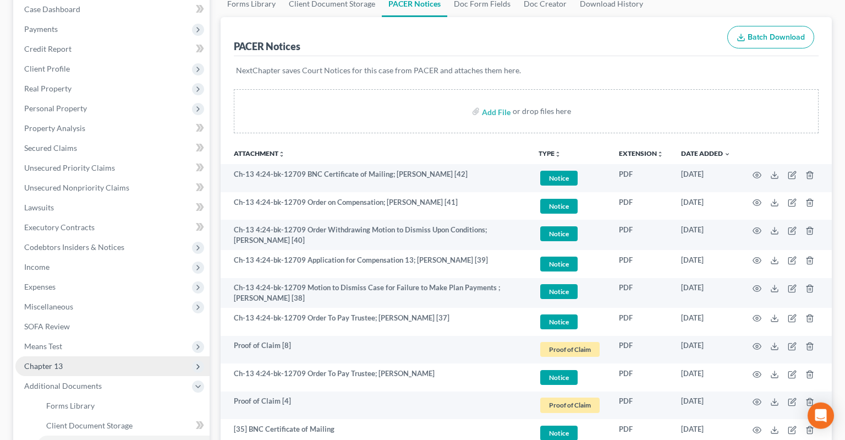
scroll to position [232, 0]
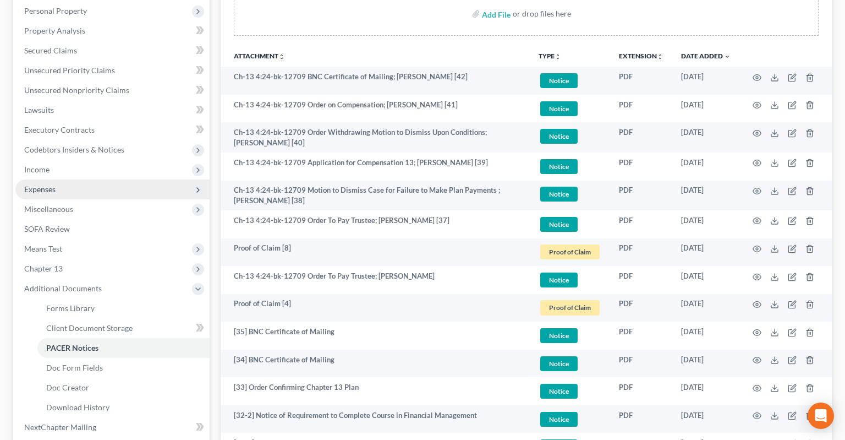
click at [96, 179] on span "Expenses" at bounding box center [112, 189] width 194 height 20
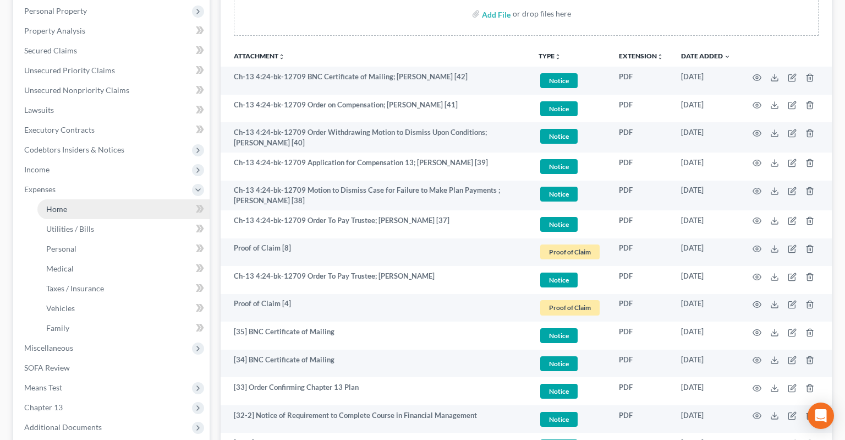
click at [142, 199] on link "Home" at bounding box center [123, 209] width 172 height 20
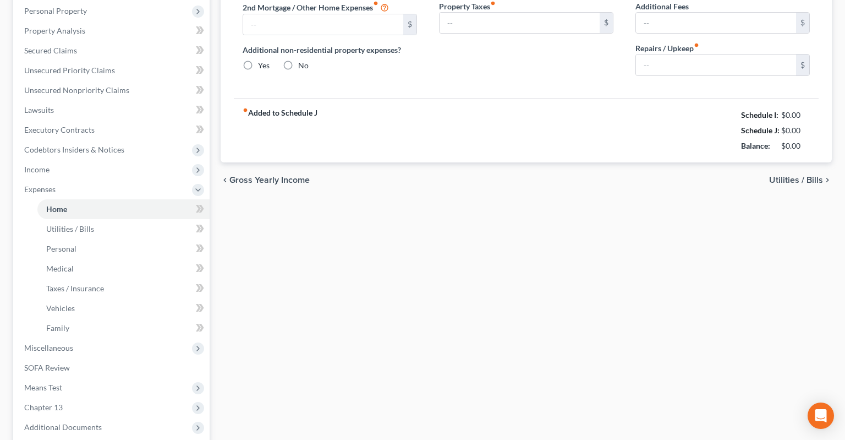
type input "1,475.00"
type input "0.00"
radio input "true"
type input "0.00"
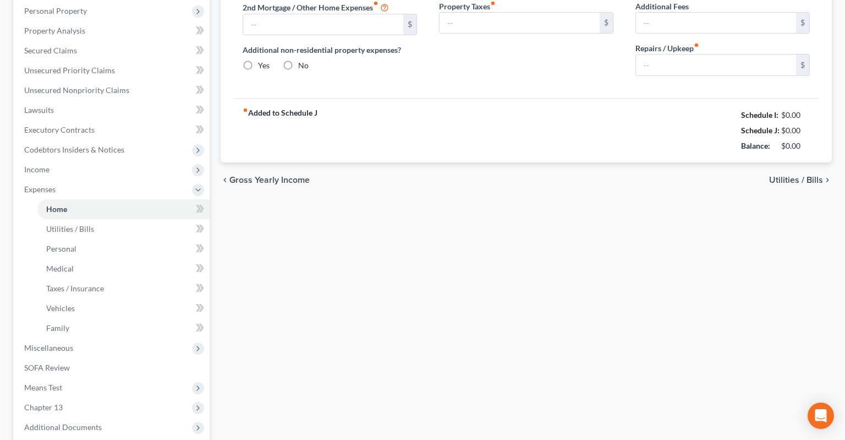
type input "0.00"
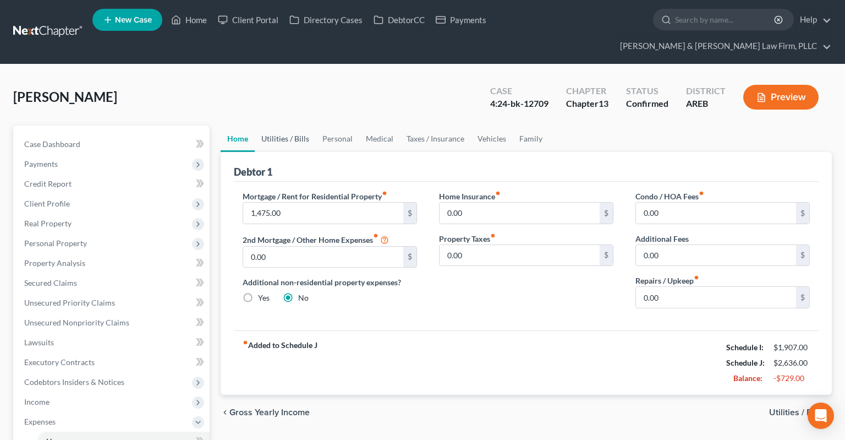
click at [294, 127] on link "Utilities / Bills" at bounding box center [285, 138] width 61 height 26
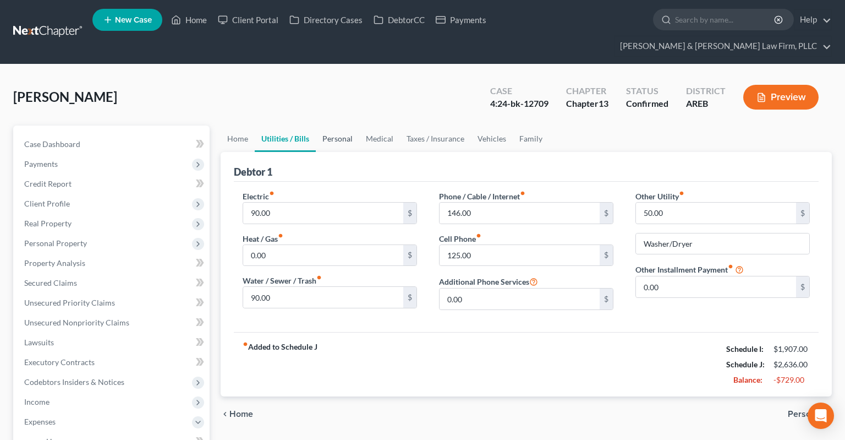
click at [345, 131] on link "Personal" at bounding box center [337, 138] width 43 height 26
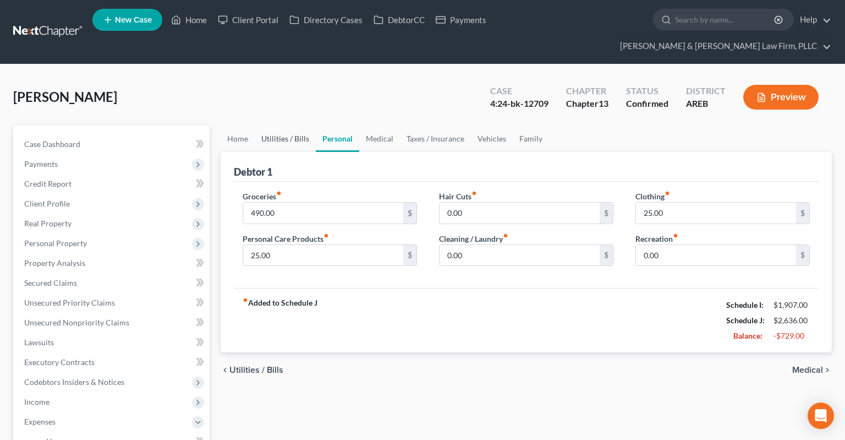
click at [292, 125] on link "Utilities / Bills" at bounding box center [285, 138] width 61 height 26
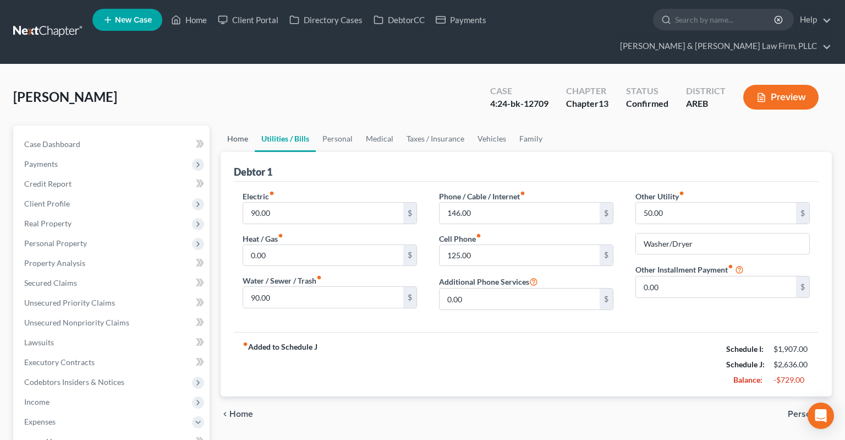
click at [239, 125] on link "Home" at bounding box center [238, 138] width 34 height 26
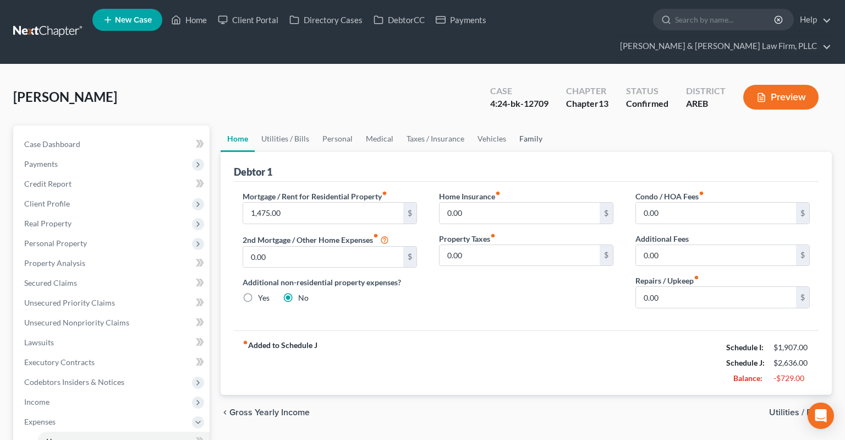
click at [517, 125] on link "Family" at bounding box center [531, 138] width 36 height 26
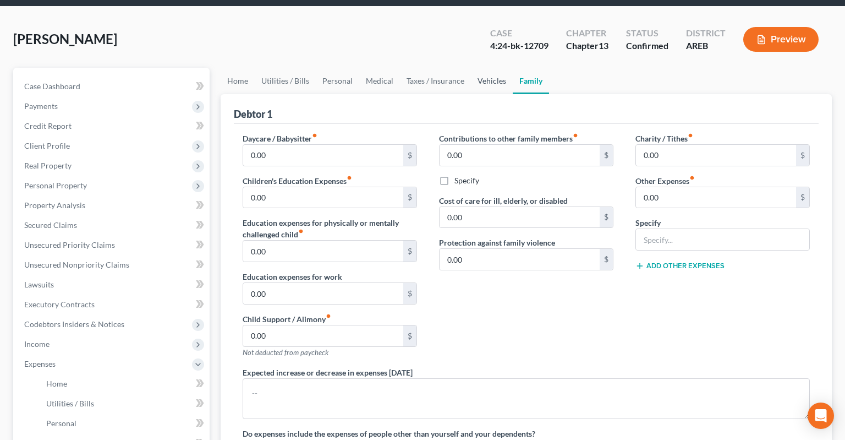
click at [506, 68] on link "Vehicles" at bounding box center [492, 81] width 42 height 26
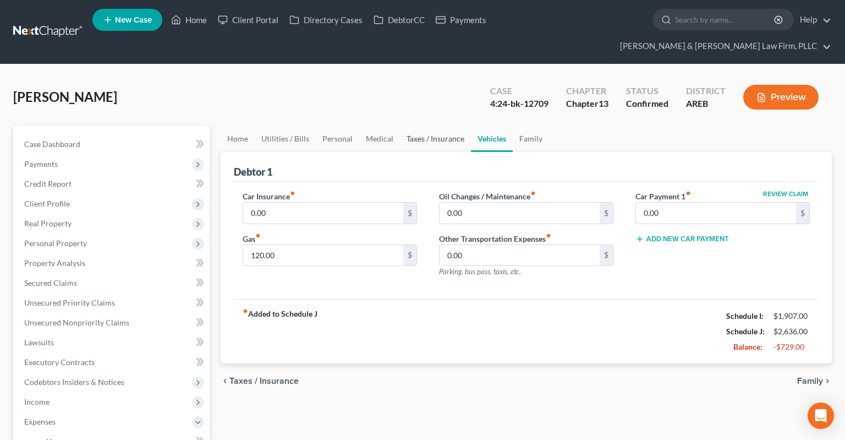
click at [437, 125] on link "Taxes / Insurance" at bounding box center [435, 138] width 71 height 26
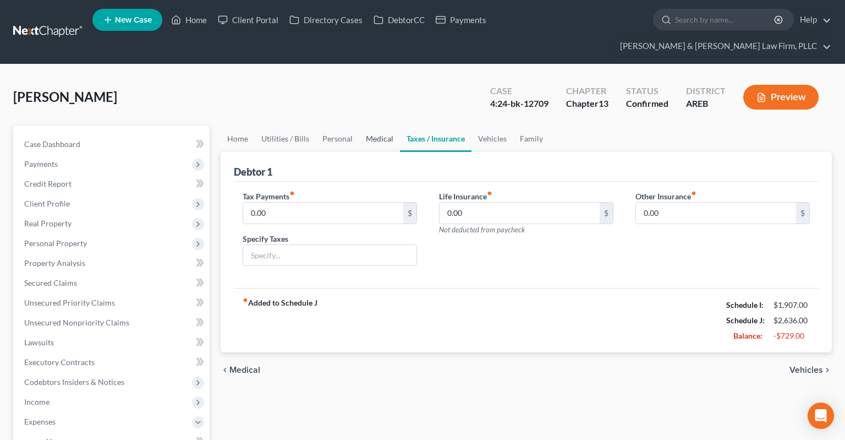
click at [388, 125] on link "Medical" at bounding box center [379, 138] width 41 height 26
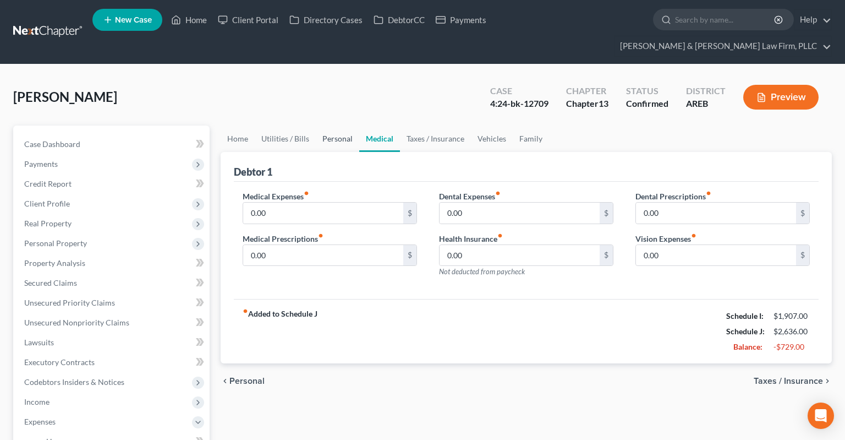
click at [338, 125] on link "Personal" at bounding box center [337, 138] width 43 height 26
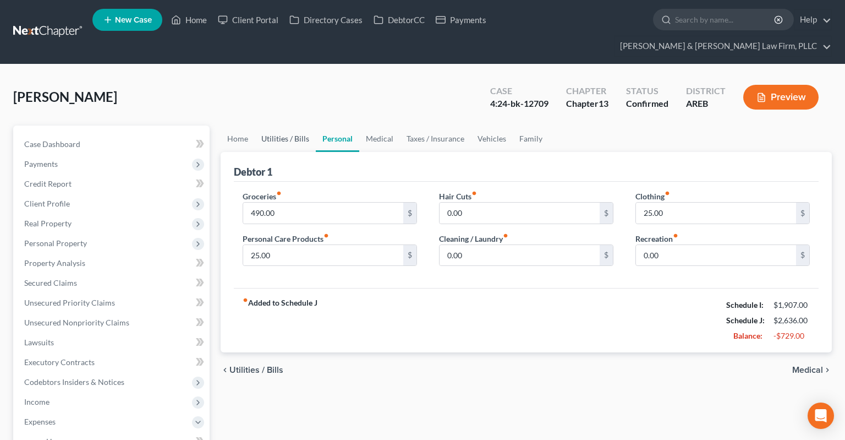
drag, startPoint x: 302, startPoint y: 122, endPoint x: 296, endPoint y: 121, distance: 6.1
click at [301, 125] on link "Utilities / Bills" at bounding box center [285, 138] width 61 height 26
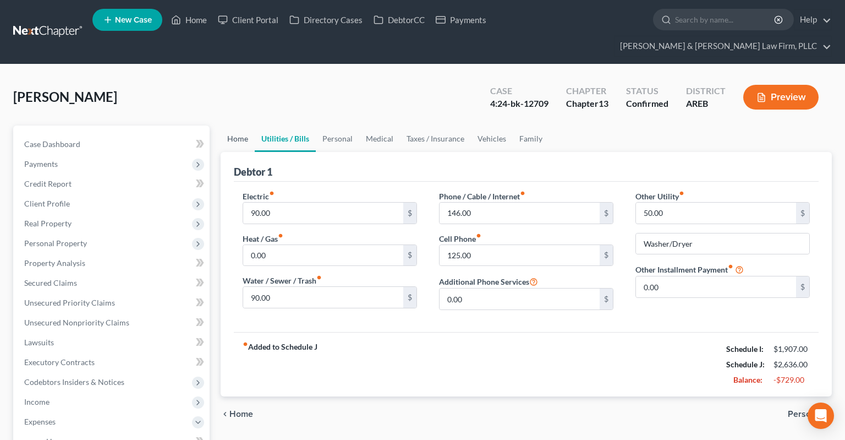
click at [251, 125] on link "Home" at bounding box center [238, 138] width 34 height 26
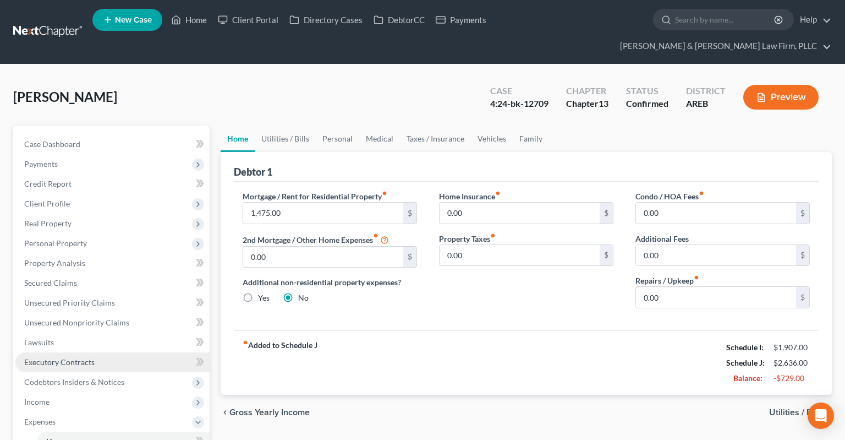
click at [97, 352] on link "Executory Contracts" at bounding box center [112, 362] width 194 height 20
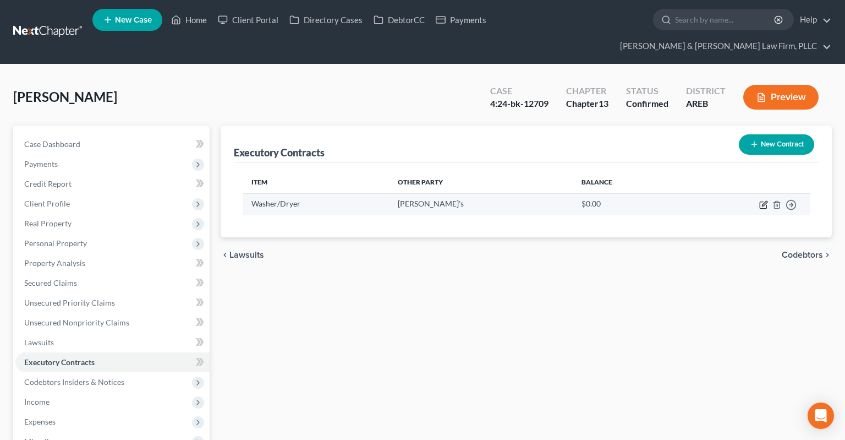
click at [759, 193] on td "Move to D Move to E Move to F Move to Notice Only" at bounding box center [744, 203] width 130 height 21
click at [765, 200] on icon "button" at bounding box center [763, 204] width 9 height 9
select select "0"
select select "10"
select select "0"
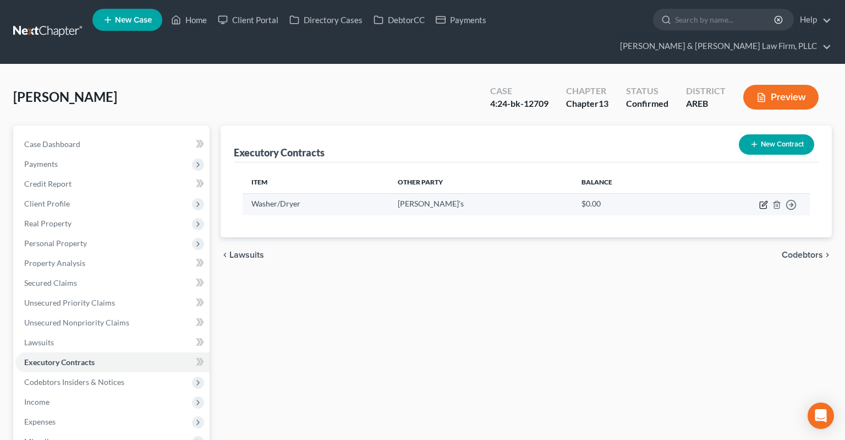
select select "2"
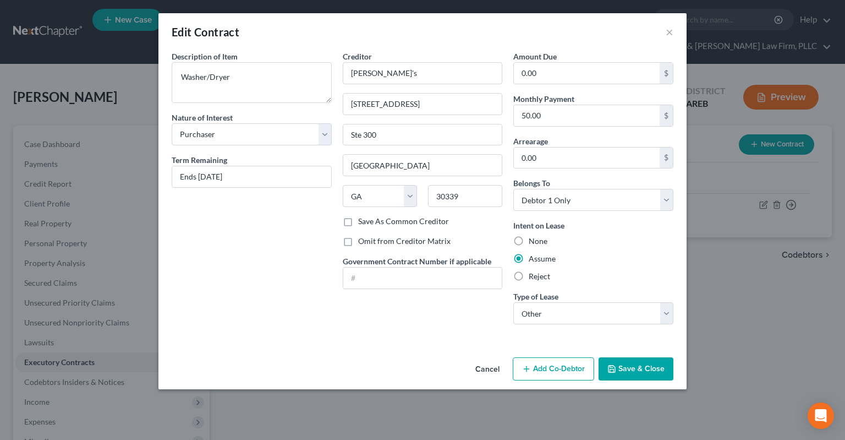
click at [487, 366] on button "Cancel" at bounding box center [488, 369] width 42 height 22
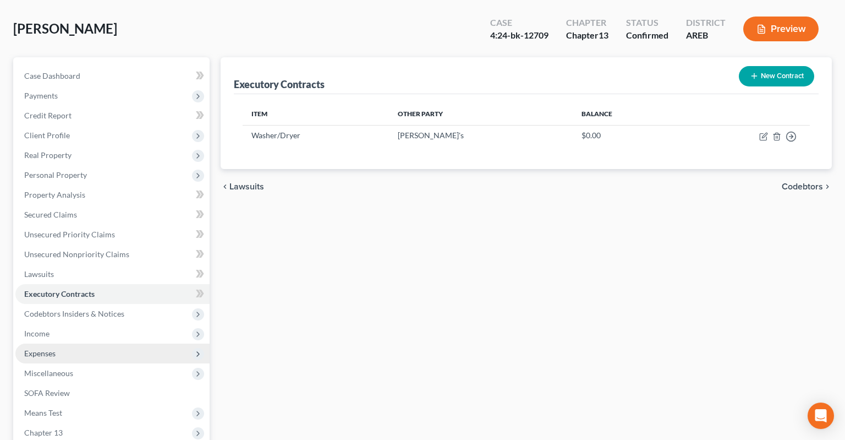
scroll to position [116, 0]
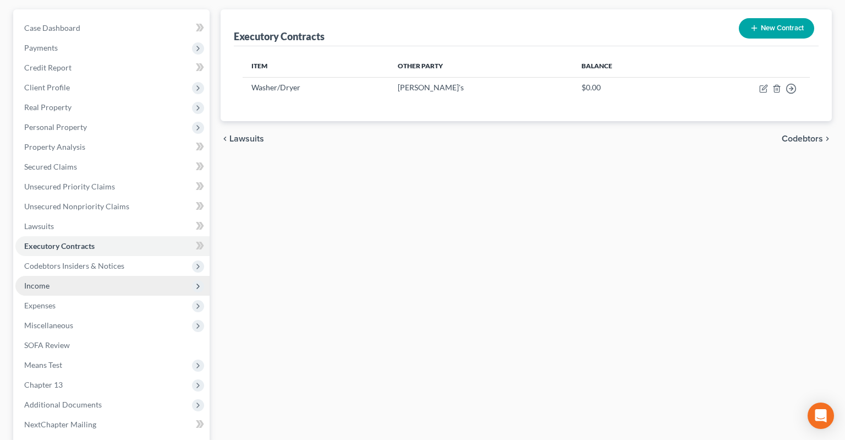
click at [124, 276] on span "Income" at bounding box center [112, 286] width 194 height 20
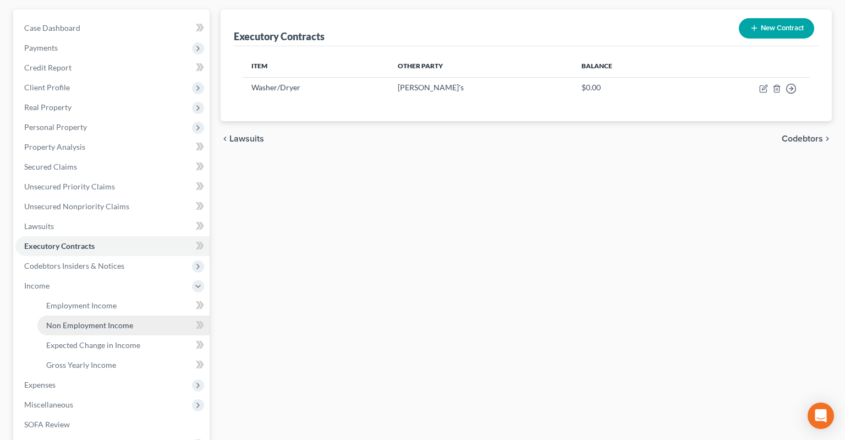
click at [122, 320] on span "Non Employment Income" at bounding box center [89, 324] width 87 height 9
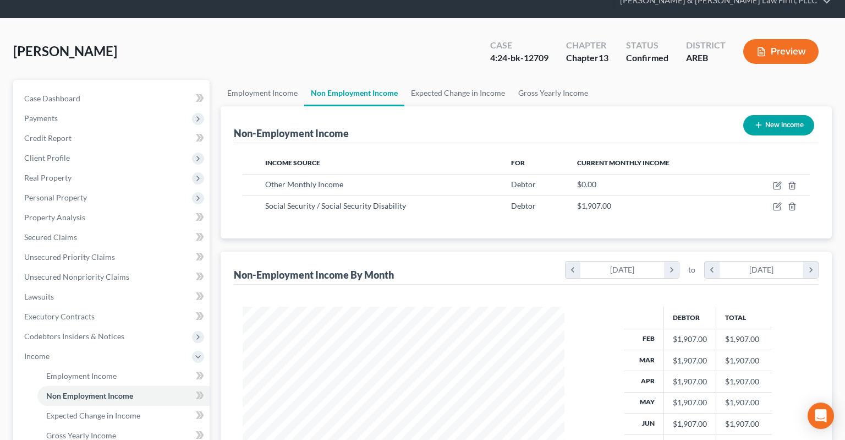
scroll to position [174, 0]
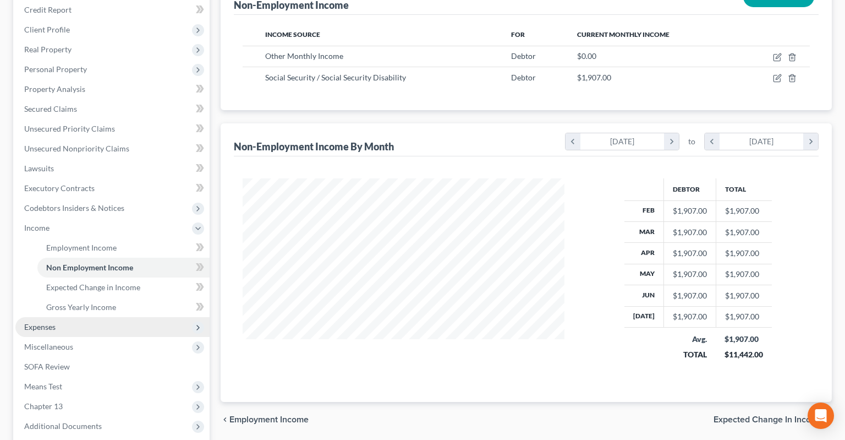
click at [75, 317] on span "Expenses" at bounding box center [112, 327] width 194 height 20
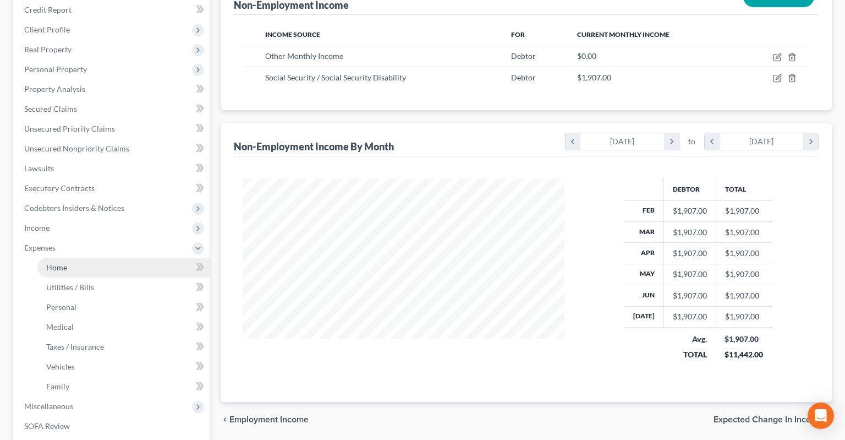
click at [74, 257] on link "Home" at bounding box center [123, 267] width 172 height 20
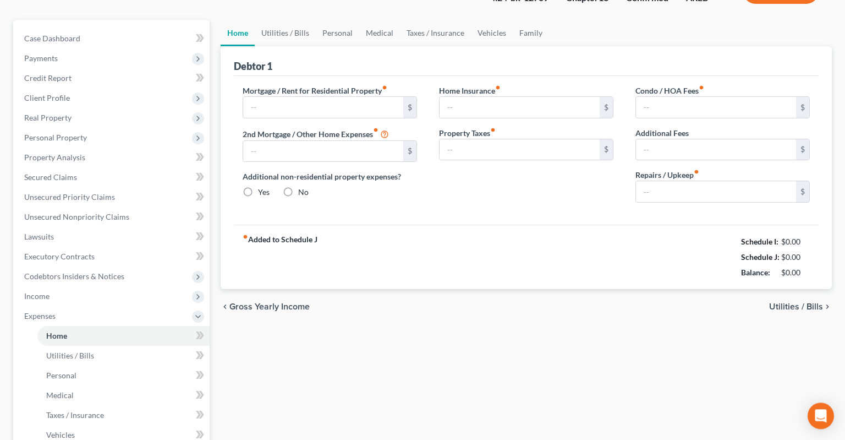
type input "1,475.00"
type input "0.00"
radio input "true"
type input "0.00"
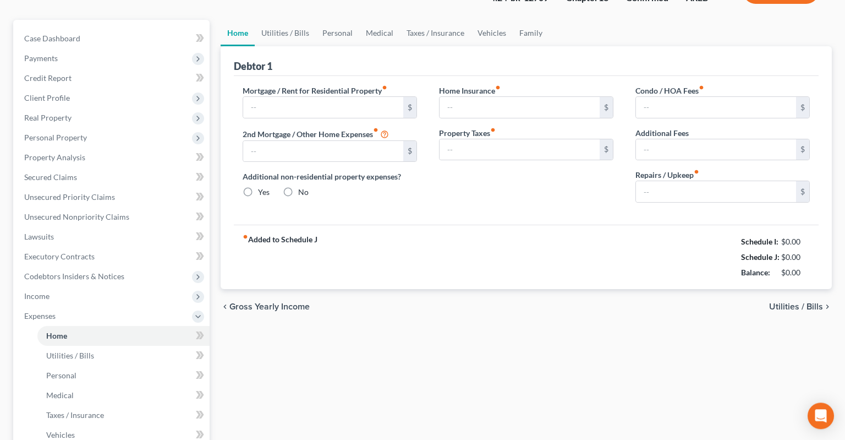
type input "0.00"
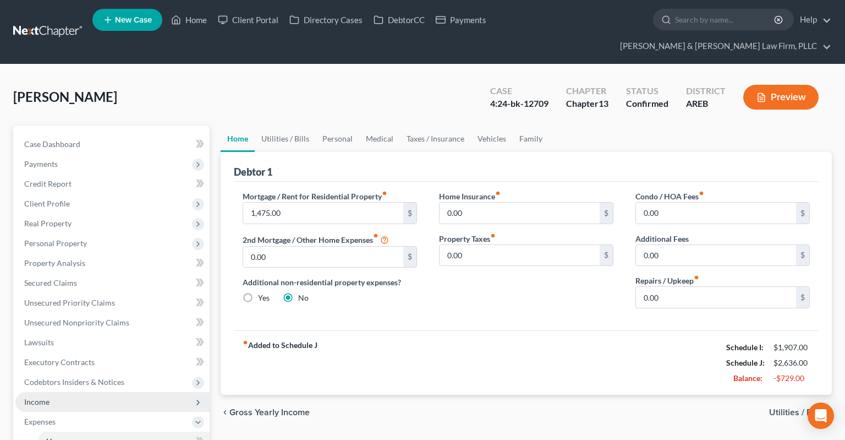
click at [67, 392] on span "Income" at bounding box center [112, 402] width 194 height 20
click at [134, 431] on link "Non Employment Income" at bounding box center [123, 441] width 172 height 20
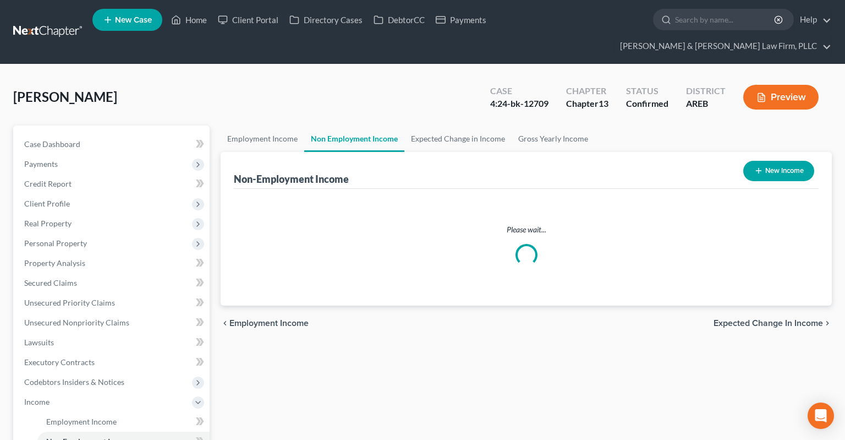
click at [754, 166] on icon "button" at bounding box center [758, 170] width 9 height 9
select select "0"
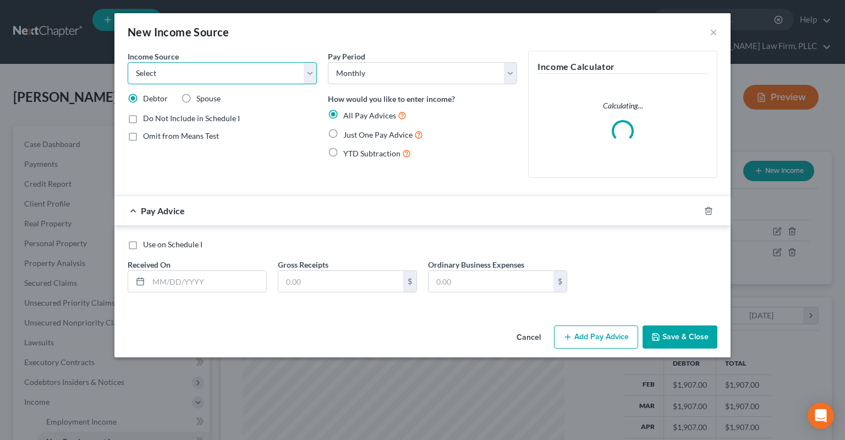
scroll to position [196, 343]
select select "13"
click option "Other Monthly Income" at bounding box center [0, 0] width 0 height 0
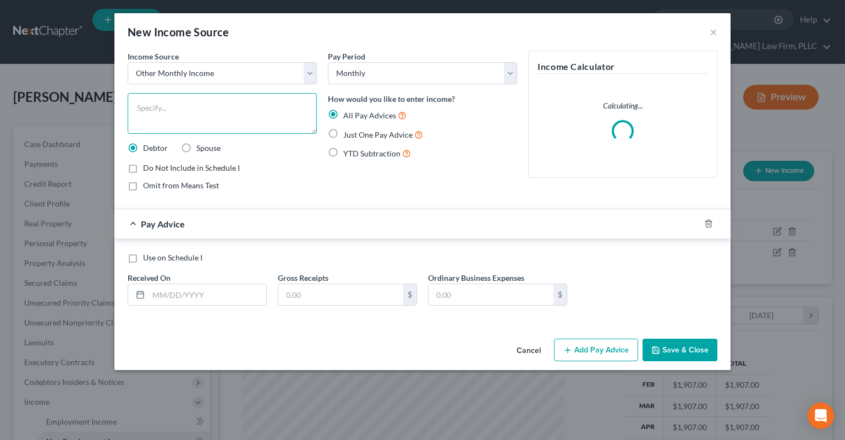
click at [246, 113] on textarea at bounding box center [222, 113] width 189 height 41
type textarea "[PERSON_NAME]'s savings and help from friends and family"
click at [343, 137] on label "Just One Pay Advice" at bounding box center [383, 134] width 80 height 13
click at [348, 135] on input "Just One Pay Advice" at bounding box center [351, 131] width 7 height 7
radio input "true"
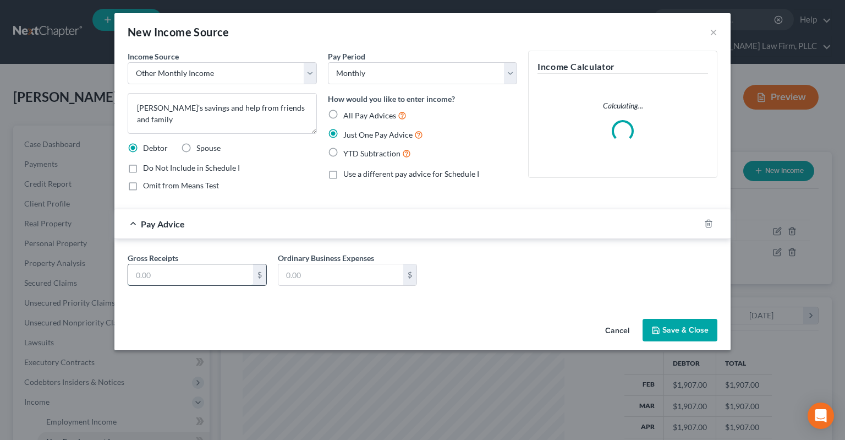
click at [175, 267] on input "text" at bounding box center [190, 274] width 125 height 21
type input "780"
click at [667, 326] on button "Save & Close" at bounding box center [680, 330] width 75 height 23
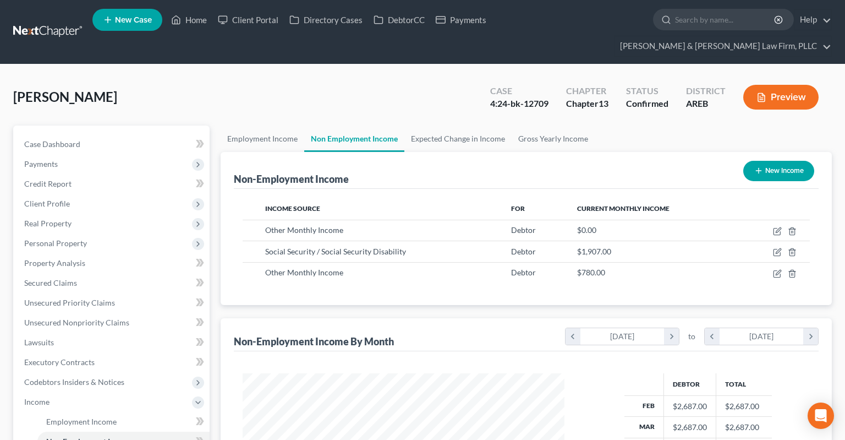
scroll to position [232, 0]
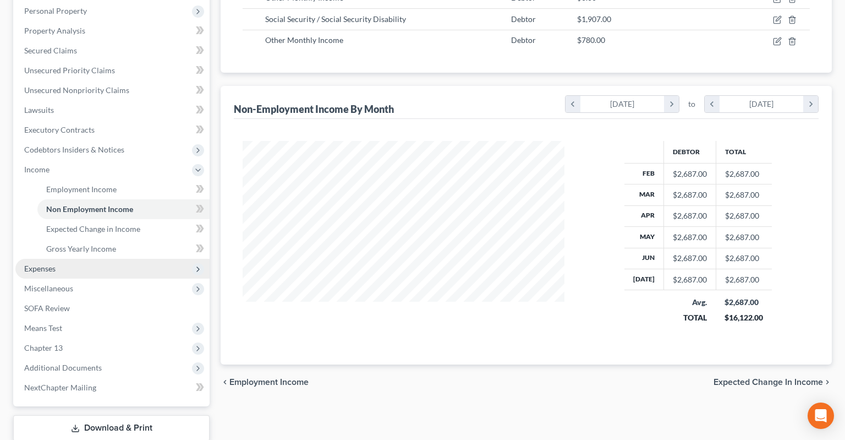
click at [113, 259] on span "Expenses" at bounding box center [112, 269] width 194 height 20
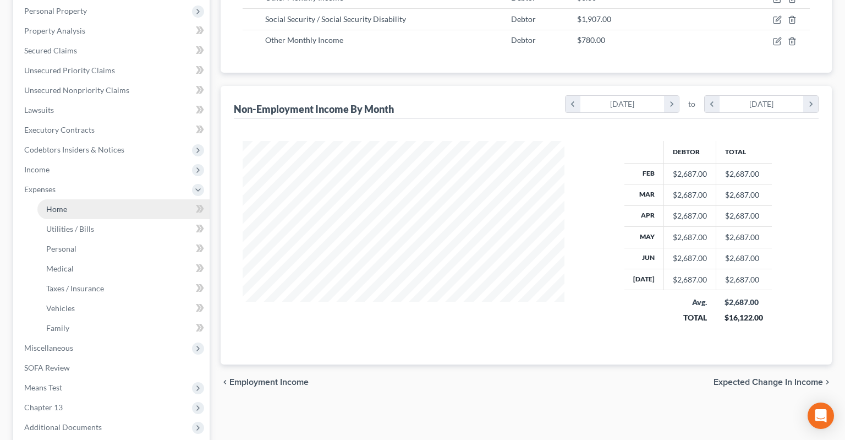
click at [112, 199] on link "Home" at bounding box center [123, 209] width 172 height 20
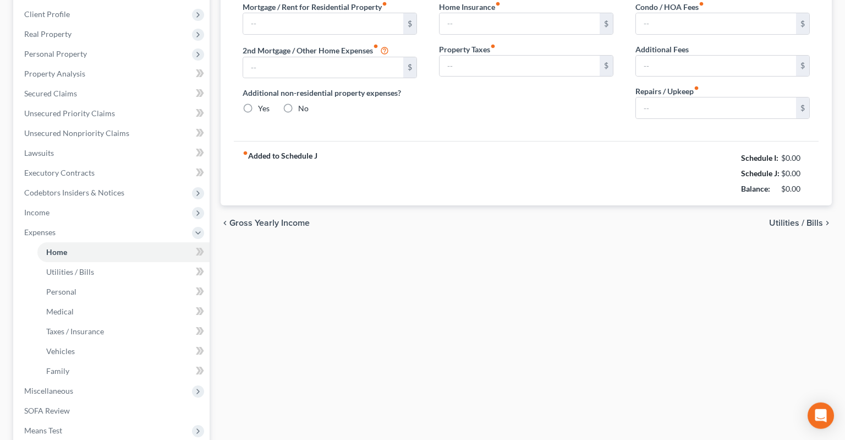
type input "1,475.00"
type input "0.00"
radio input "true"
type input "0.00"
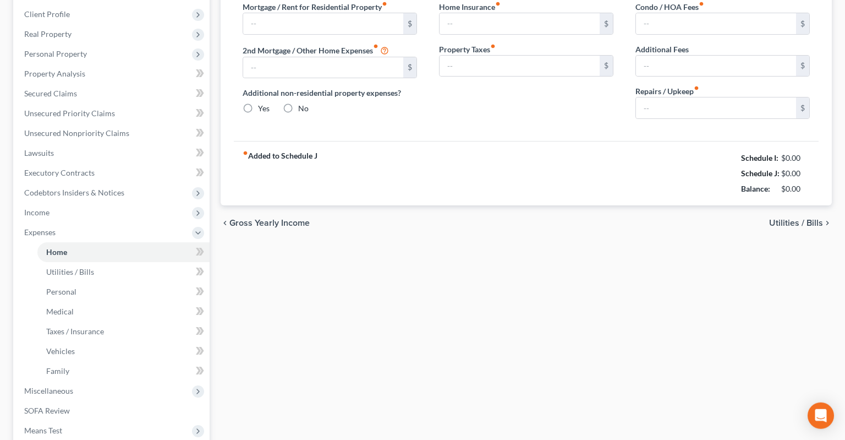
type input "0.00"
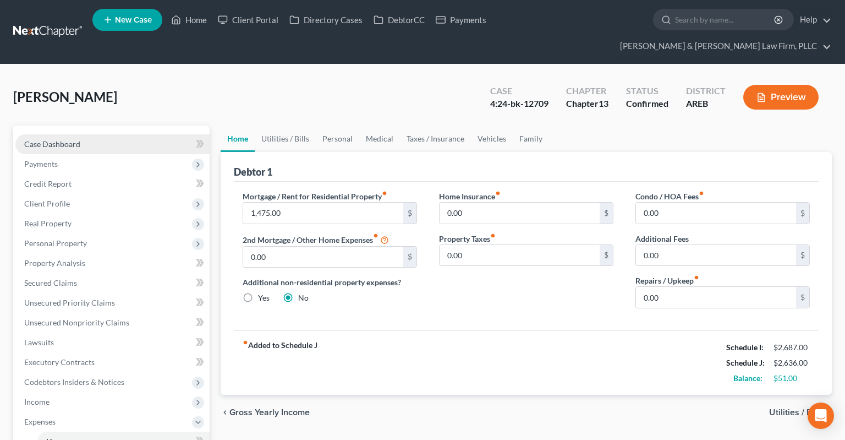
click at [121, 134] on link "Case Dashboard" at bounding box center [112, 144] width 194 height 20
select select "2"
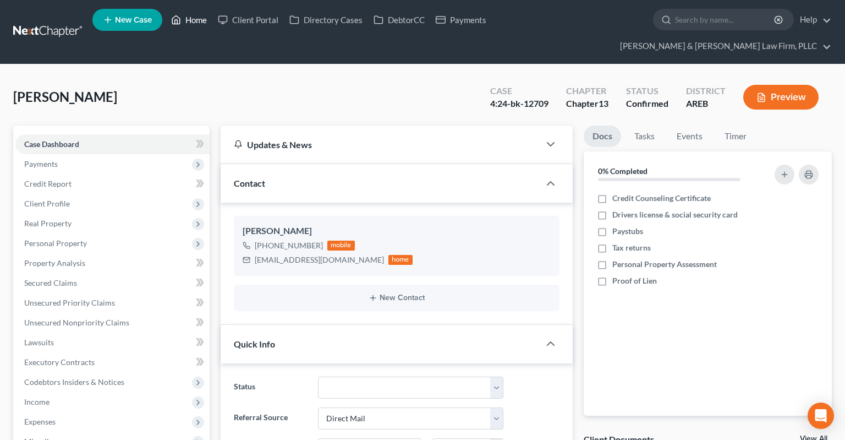
drag, startPoint x: 180, startPoint y: 29, endPoint x: 158, endPoint y: 6, distance: 32.7
click at [180, 28] on link "Home" at bounding box center [189, 20] width 47 height 20
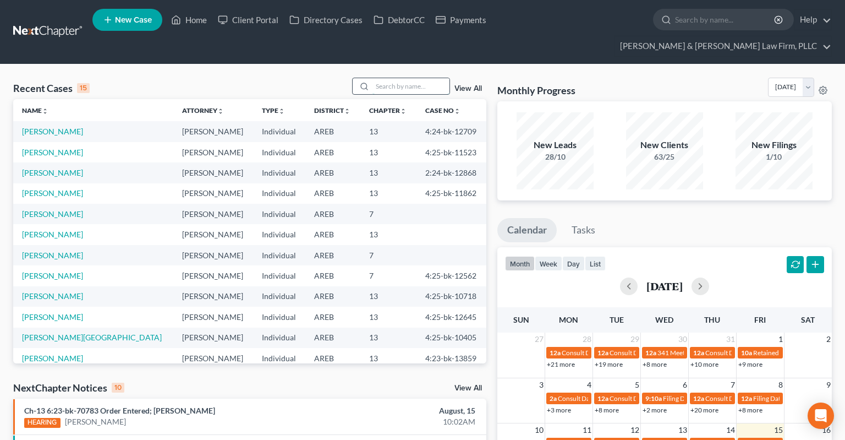
click at [394, 78] on input "search" at bounding box center [410, 86] width 77 height 16
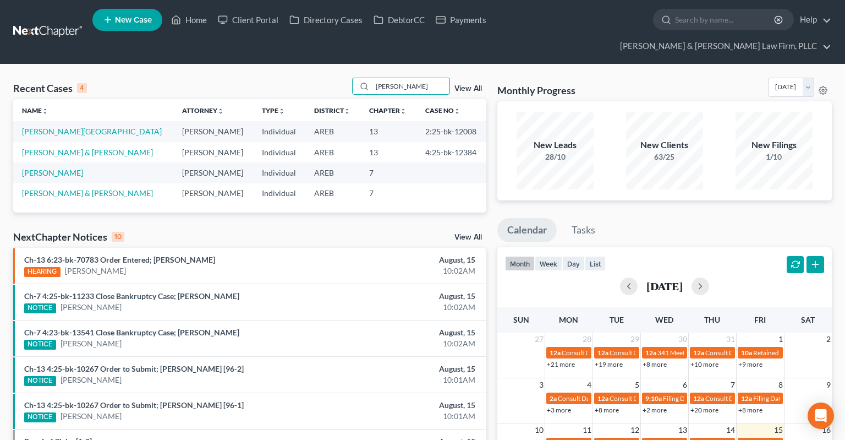
type input "burton"
click at [87, 147] on link "Burton, William & Shelly" at bounding box center [87, 151] width 131 height 9
select select "2"
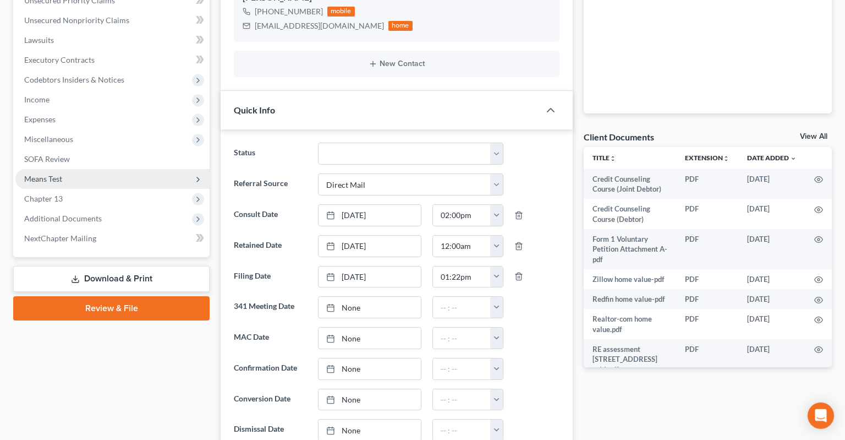
scroll to position [290, 0]
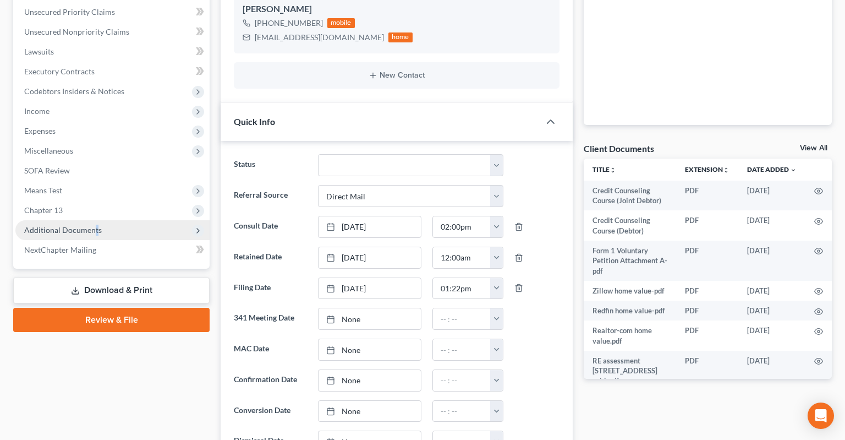
click at [96, 225] on span "Additional Documents" at bounding box center [63, 229] width 78 height 9
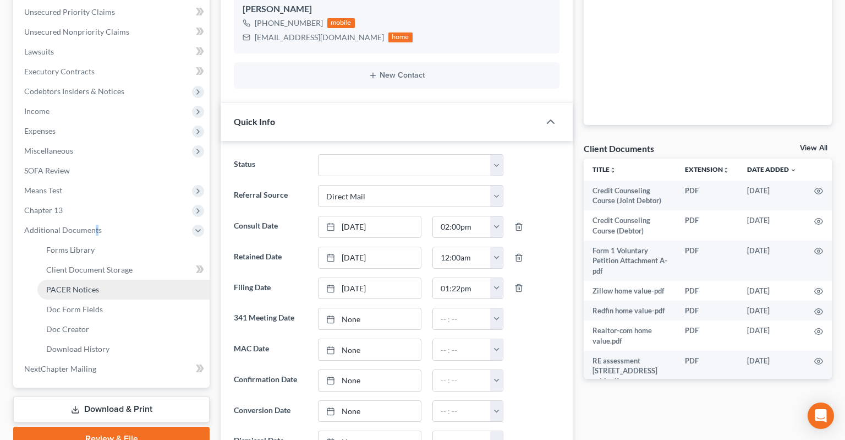
click at [123, 279] on link "PACER Notices" at bounding box center [123, 289] width 172 height 20
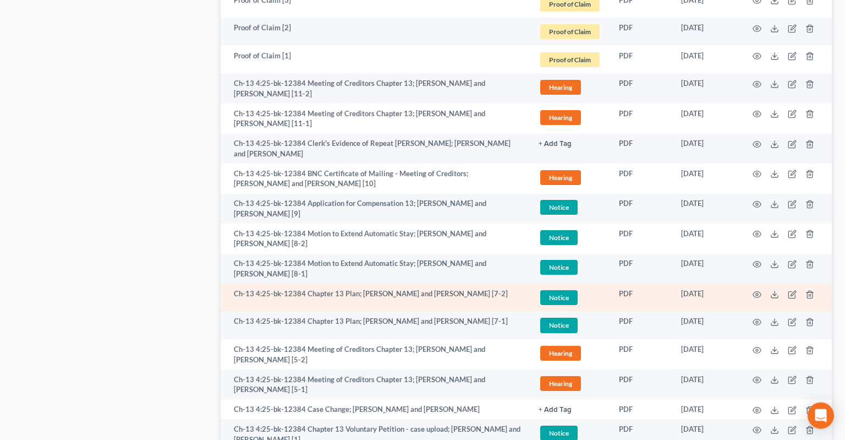
scroll to position [988, 0]
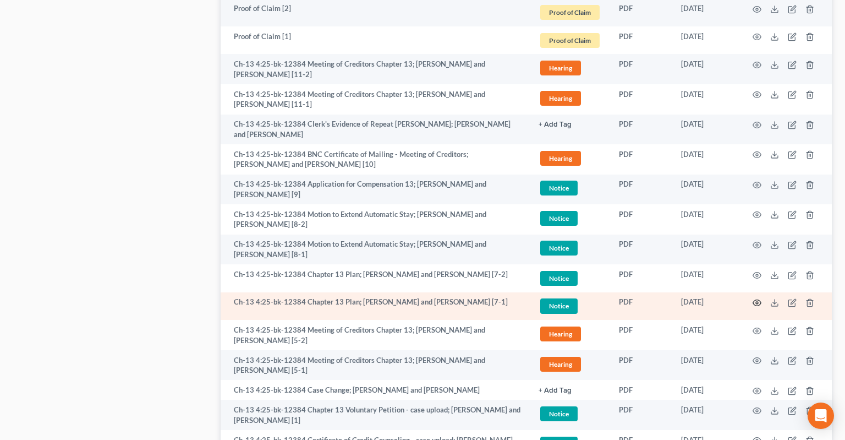
click at [759, 298] on icon "button" at bounding box center [757, 302] width 9 height 9
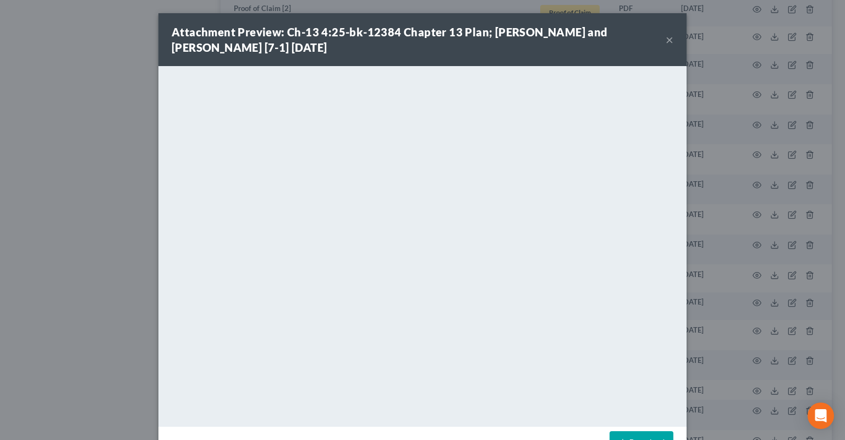
click at [633, 430] on div "Download" at bounding box center [422, 444] width 528 height 36
click at [651, 434] on link "Download" at bounding box center [642, 442] width 64 height 23
click at [668, 41] on button "×" at bounding box center [670, 39] width 8 height 13
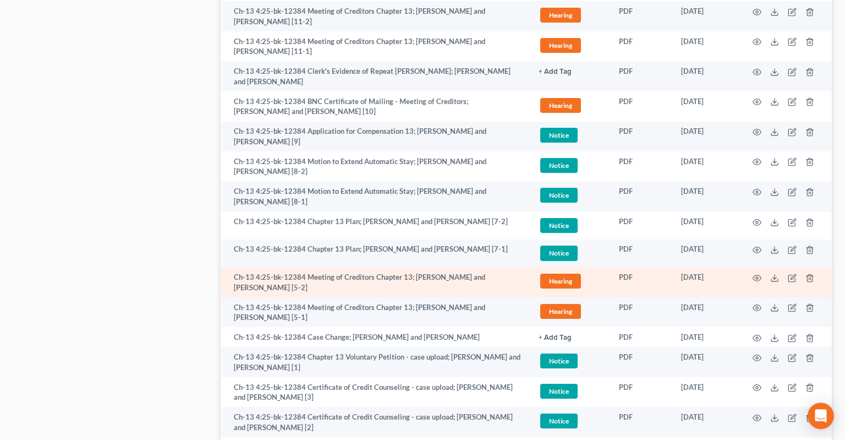
scroll to position [1087, 0]
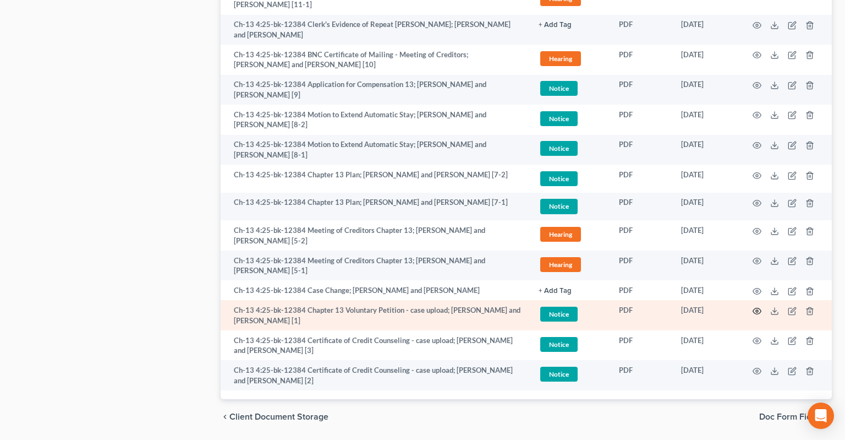
click at [755, 306] on icon "button" at bounding box center [757, 310] width 9 height 9
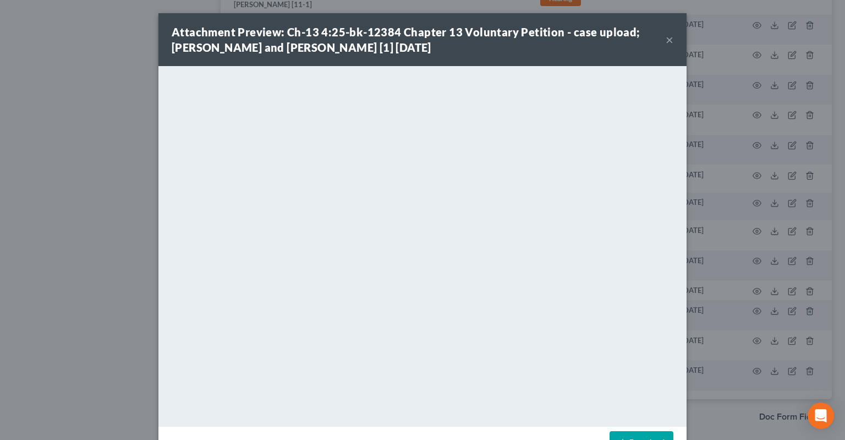
click at [629, 434] on link "Download" at bounding box center [642, 442] width 64 height 23
